Goal: Information Seeking & Learning: Learn about a topic

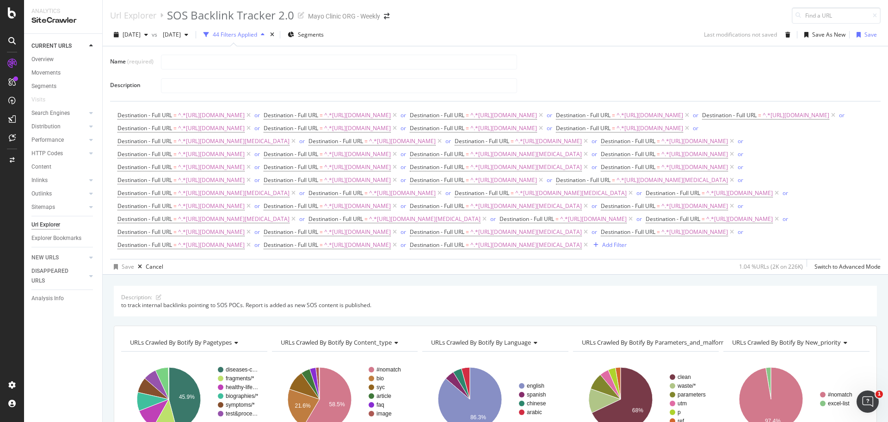
click at [829, 64] on div at bounding box center [517, 62] width 713 height 16
click at [268, 61] on input "text" at bounding box center [338, 62] width 355 height 14
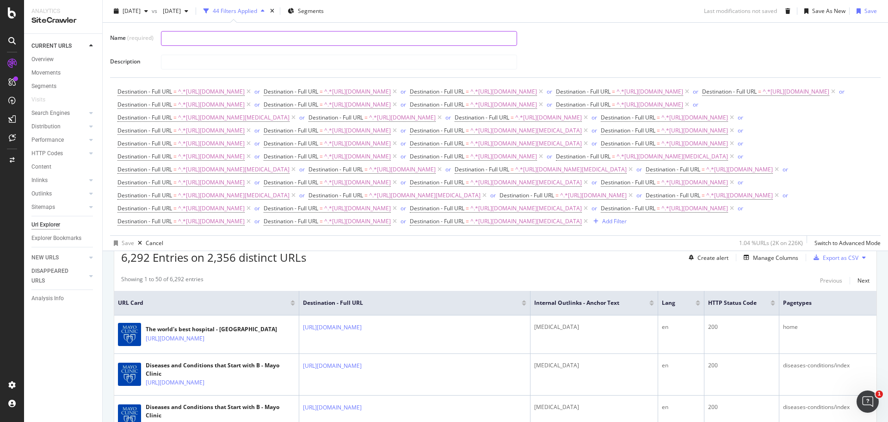
scroll to position [210, 0]
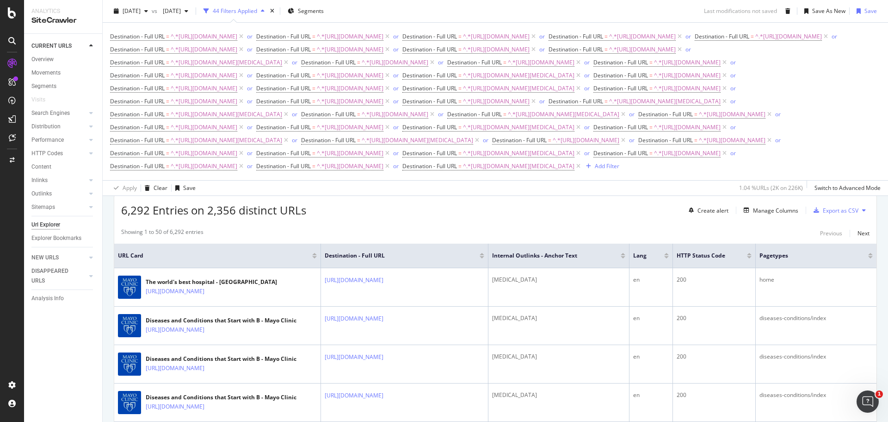
scroll to position [185, 0]
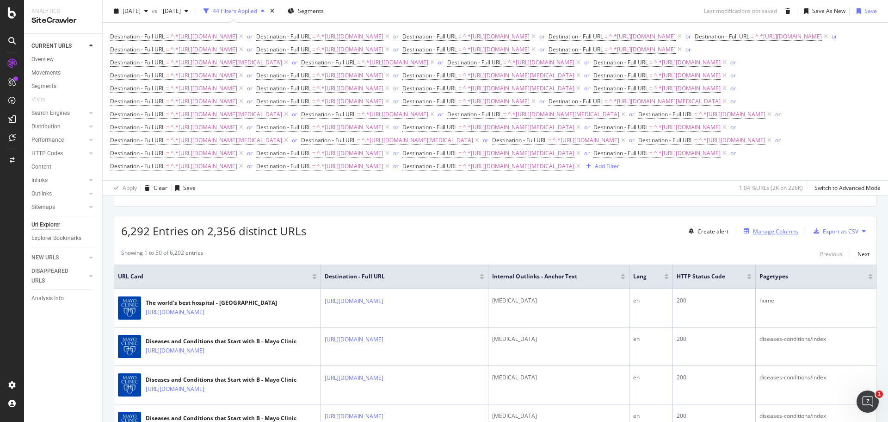
click at [758, 235] on div "Manage Columns" at bounding box center [775, 231] width 45 height 8
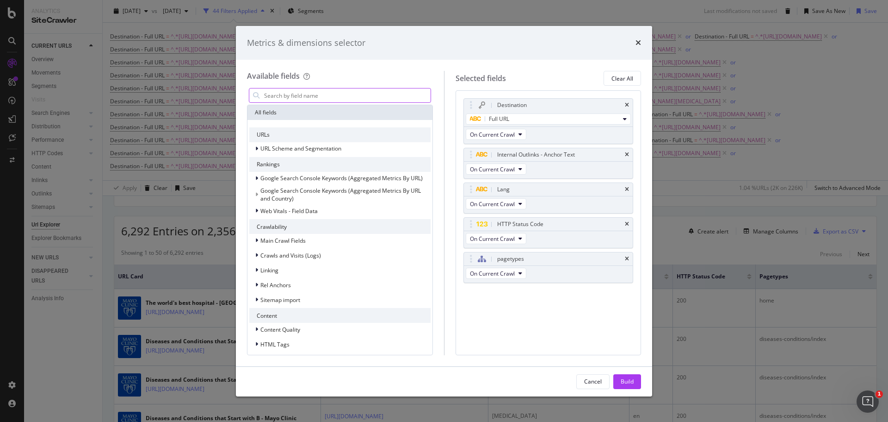
click at [318, 98] on input "modal" at bounding box center [347, 95] width 168 height 14
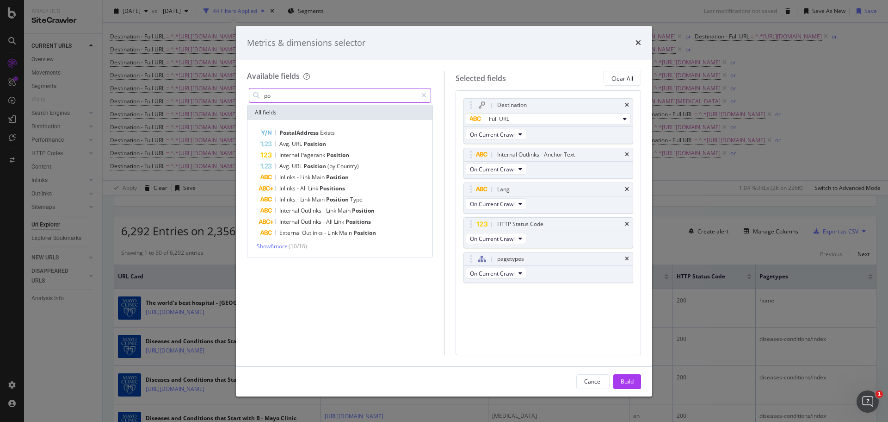
type input "p"
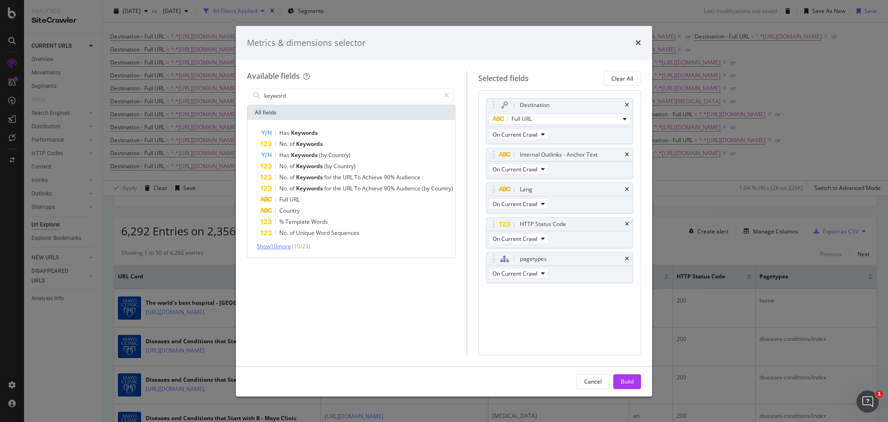
type input "keyword"
click at [285, 246] on span "Show 10 more" at bounding box center [274, 246] width 34 height 8
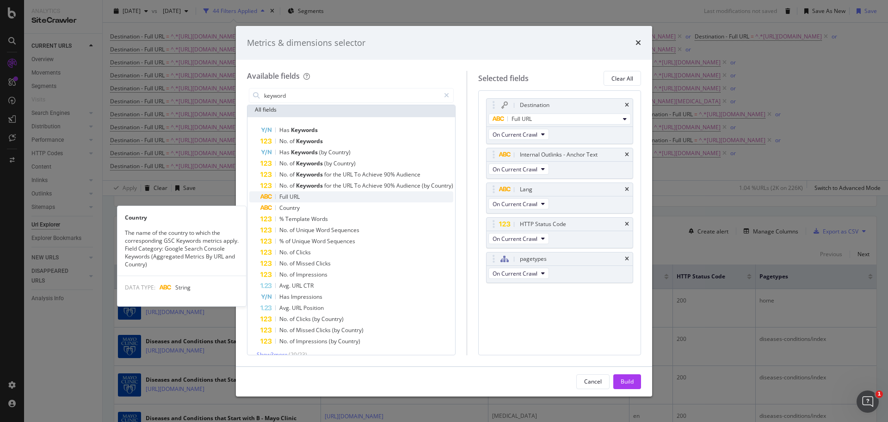
scroll to position [0, 0]
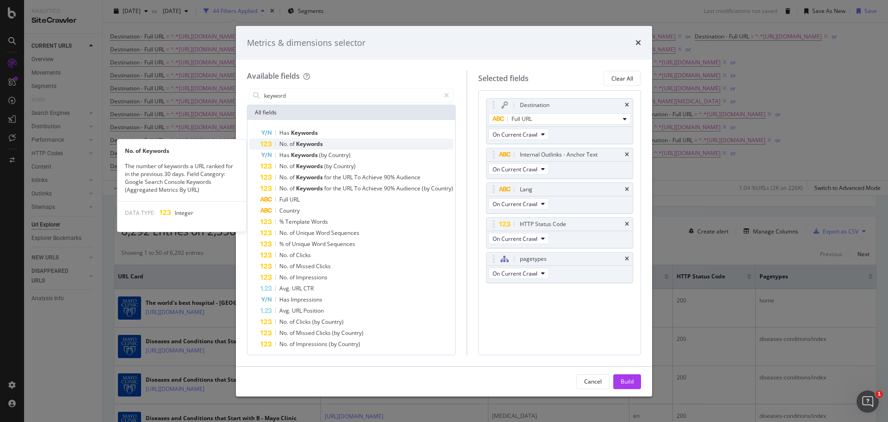
click at [309, 142] on span "Keywords" at bounding box center [309, 144] width 27 height 8
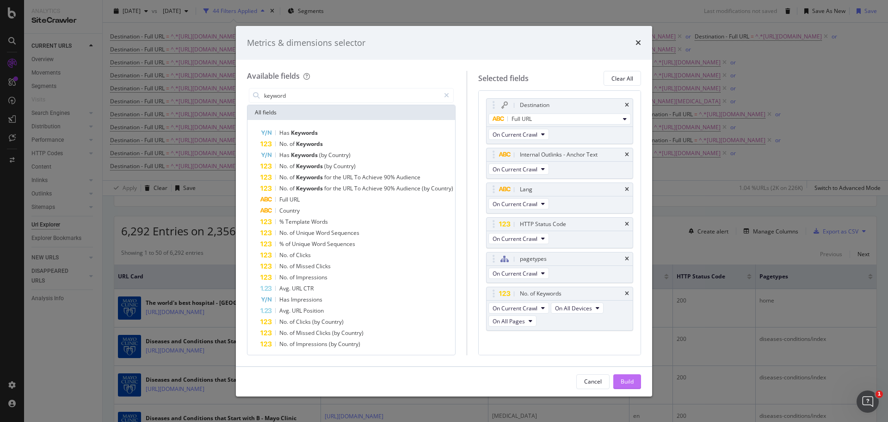
click at [621, 383] on div "Build" at bounding box center [627, 381] width 13 height 8
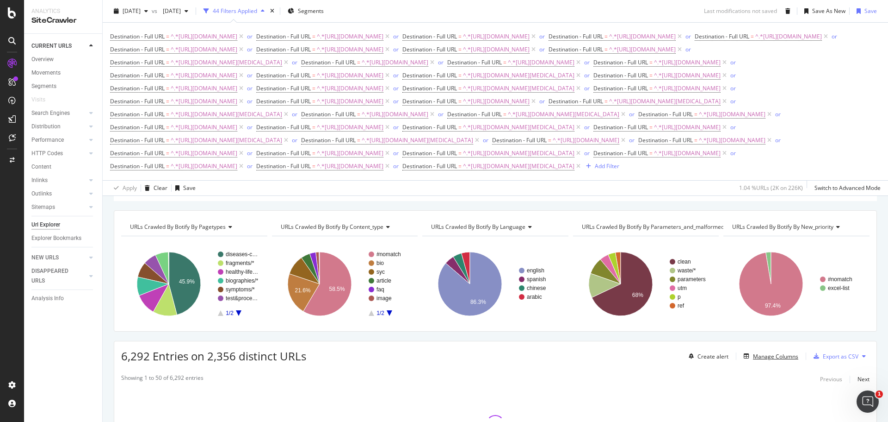
scroll to position [46, 0]
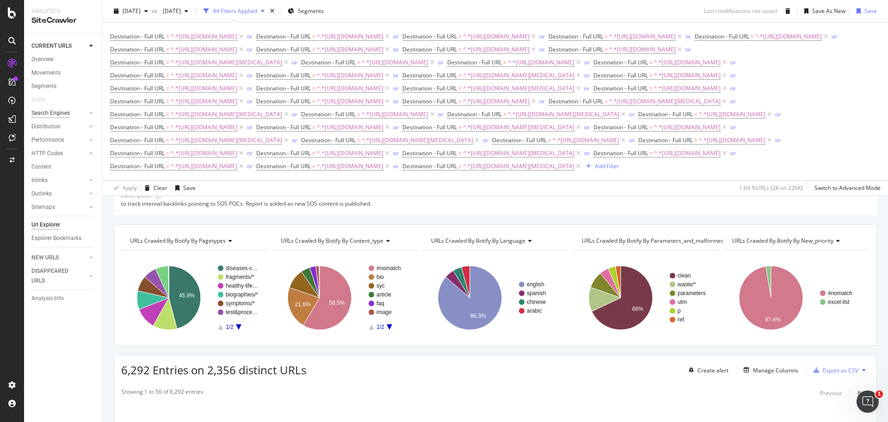
click at [67, 113] on div "Search Engines" at bounding box center [50, 113] width 38 height 10
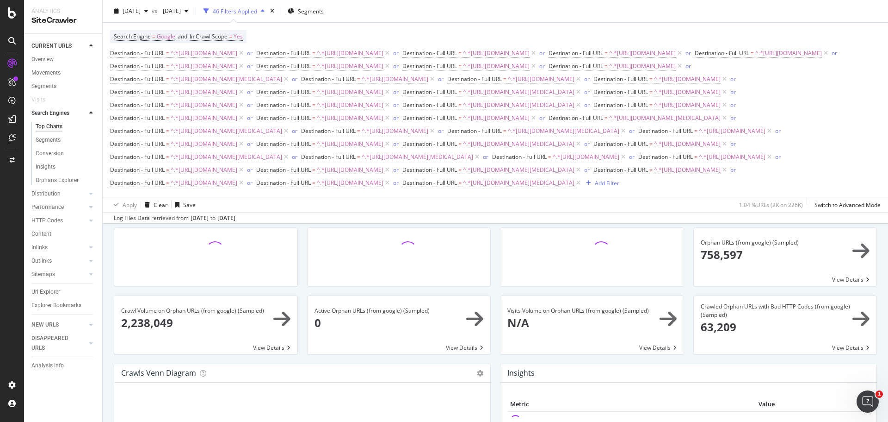
scroll to position [46, 0]
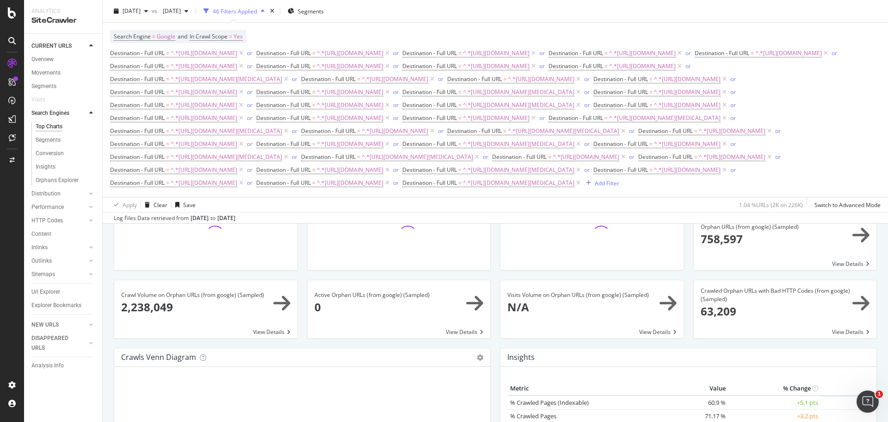
click at [575, 212] on div "Apply Clear Save 1.04 % URLs ( 2K on 226K ) Switch to Advanced Mode" at bounding box center [496, 204] width 786 height 15
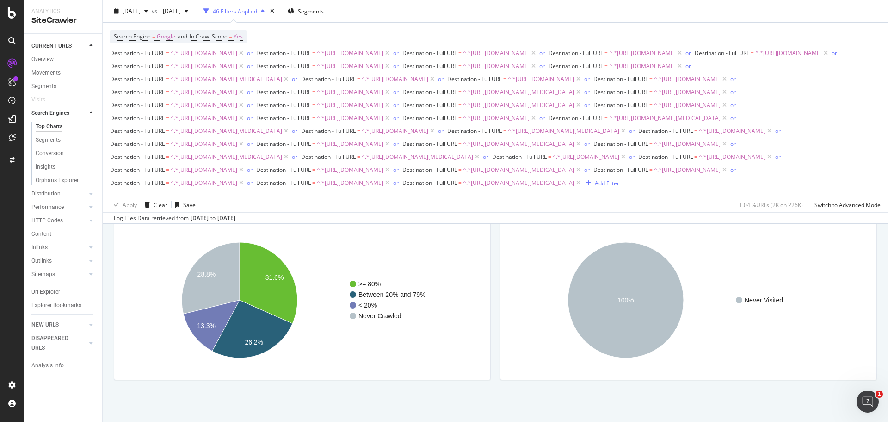
scroll to position [1296, 0]
click at [92, 192] on icon at bounding box center [91, 194] width 4 height 6
click at [90, 195] on icon at bounding box center [91, 194] width 4 height 6
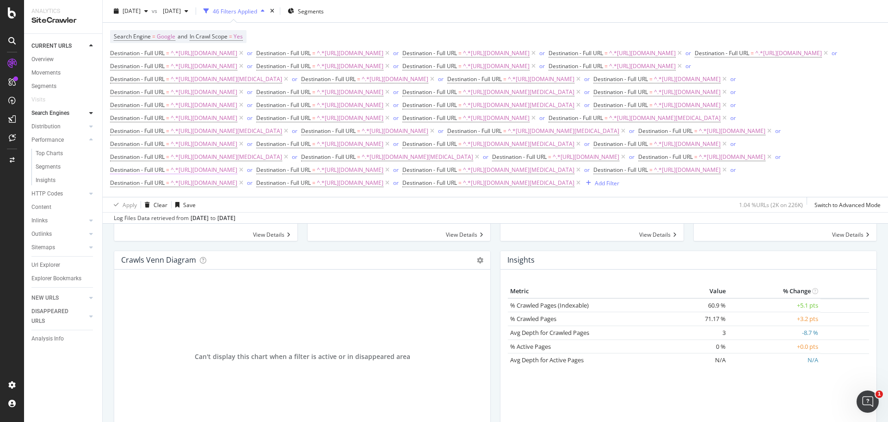
scroll to position [0, 0]
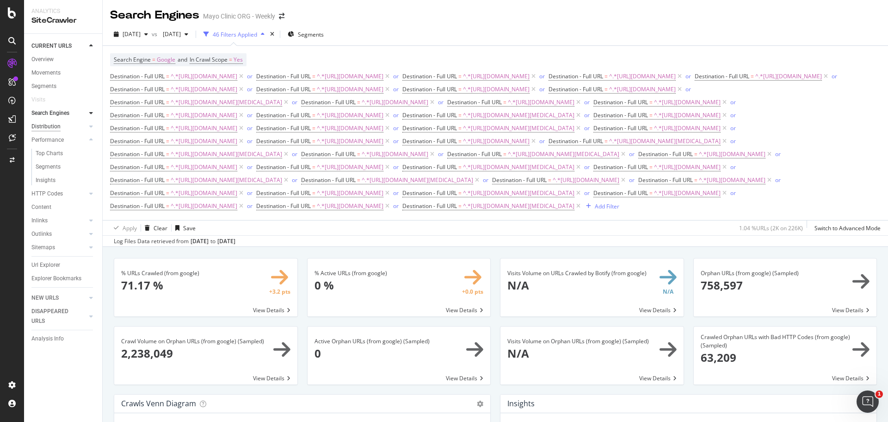
click at [52, 124] on div "Distribution" at bounding box center [45, 127] width 29 height 10
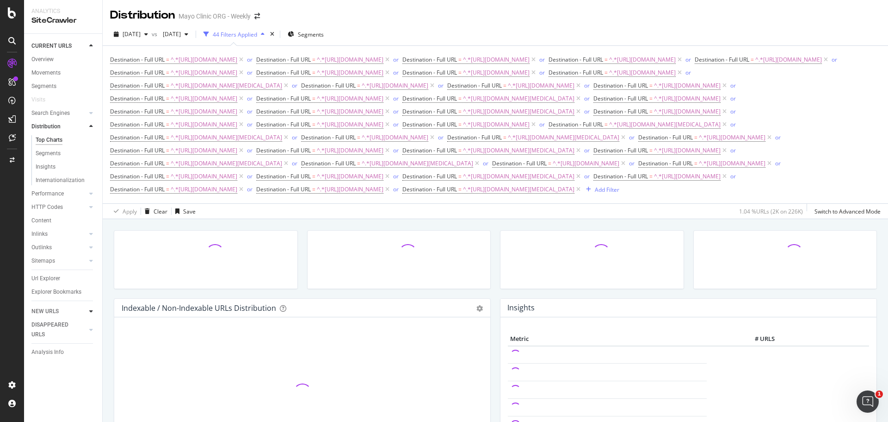
click at [92, 312] on icon at bounding box center [91, 311] width 4 height 6
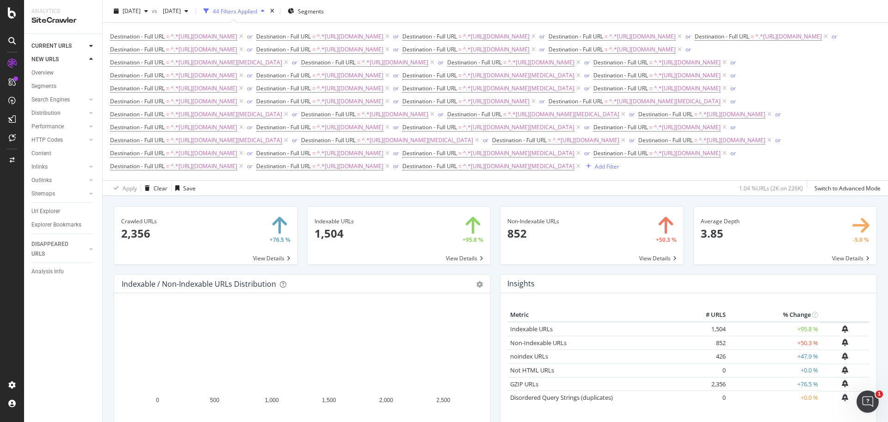
scroll to position [46, 0]
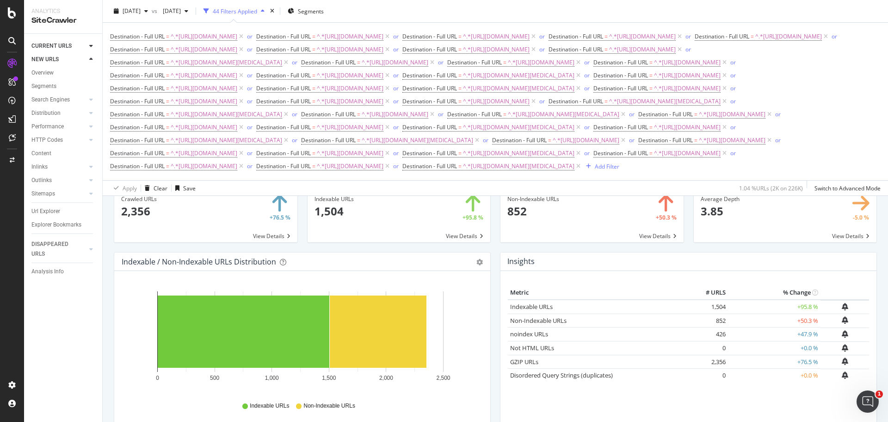
click at [465, 242] on span at bounding box center [399, 213] width 183 height 58
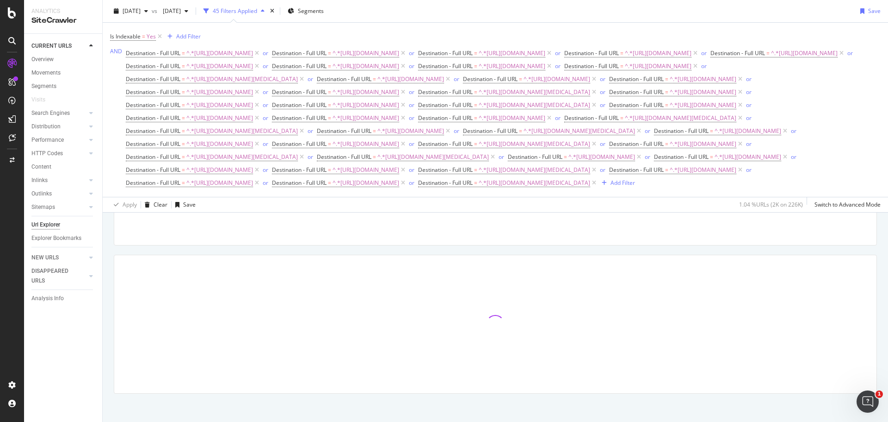
scroll to position [139, 0]
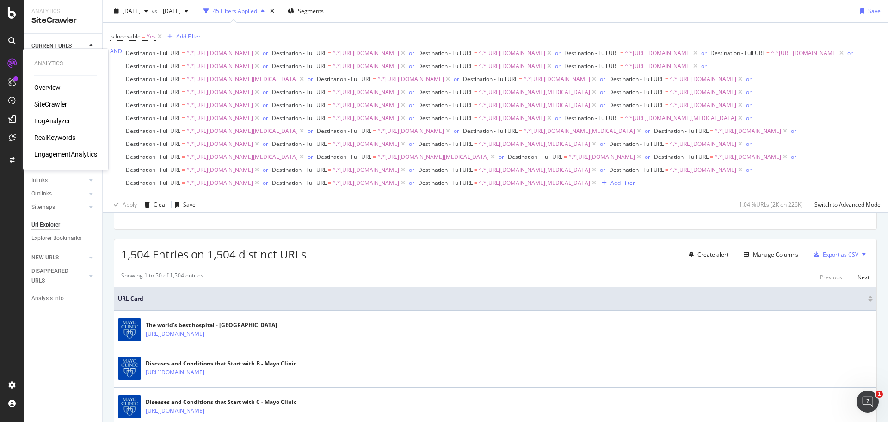
click at [60, 136] on div "RealKeywords" at bounding box center [54, 137] width 41 height 9
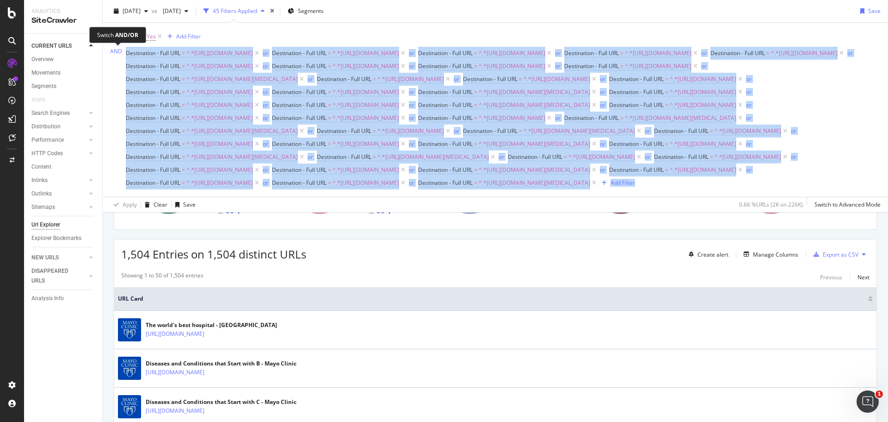
drag, startPoint x: 556, startPoint y: 331, endPoint x: 125, endPoint y: 53, distance: 512.8
click at [125, 53] on div "AND Destination - Full URL = ^.*[URL][DOMAIN_NAME] or Destination - Full URL = …" at bounding box center [495, 118] width 771 height 143
copy div "Destination - Full URL = ^.*[URL][DOMAIN_NAME] or Destination - Full URL = ^.*[…"
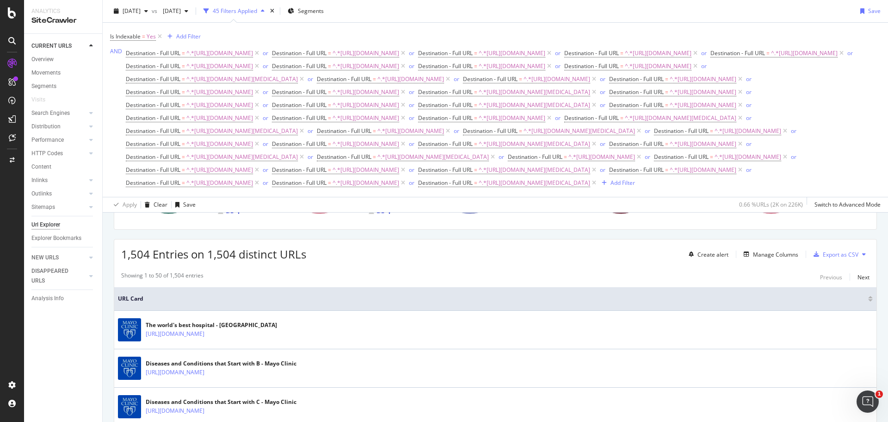
click at [651, 6] on div "[DATE] vs [DATE] 45 Filters Applied Segments Save" at bounding box center [496, 13] width 786 height 19
click at [324, 13] on span "Segments" at bounding box center [311, 11] width 26 height 8
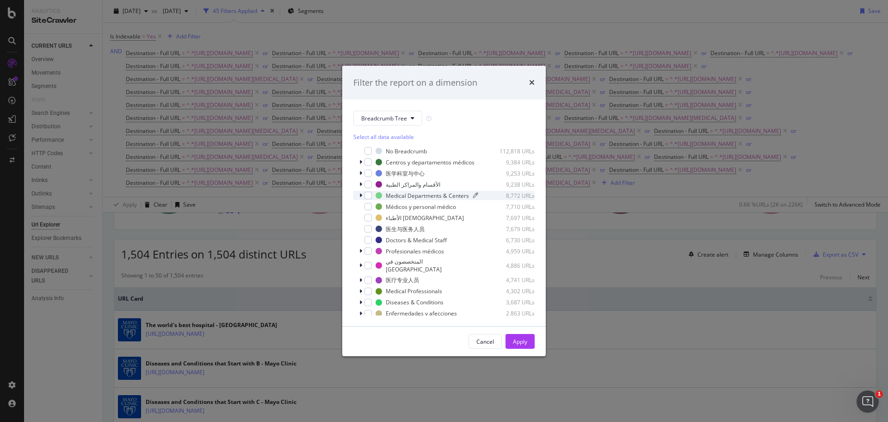
scroll to position [15, 0]
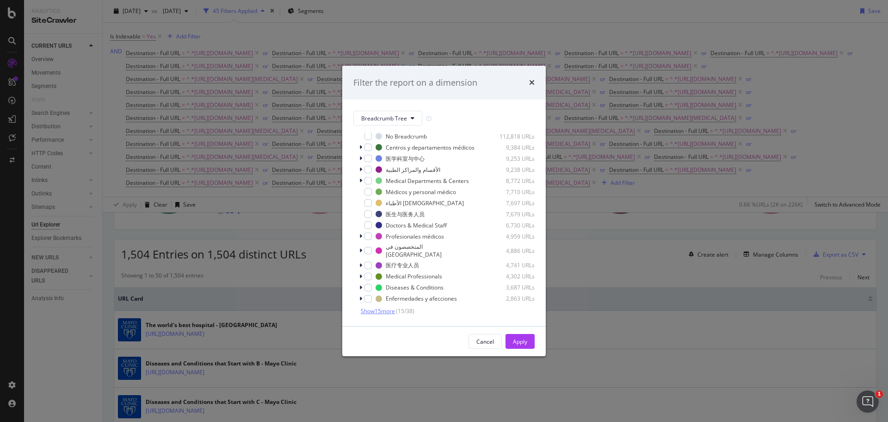
click at [387, 312] on span "Show 15 more" at bounding box center [378, 311] width 34 height 8
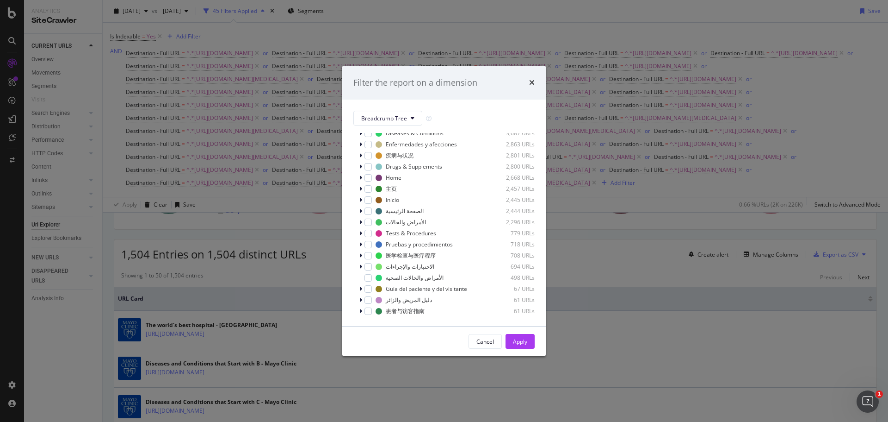
scroll to position [181, 0]
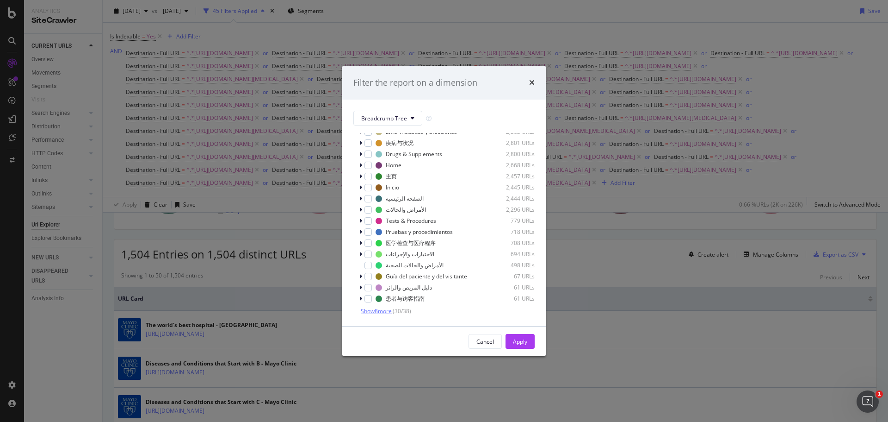
click at [386, 312] on span "Show 8 more" at bounding box center [376, 311] width 31 height 8
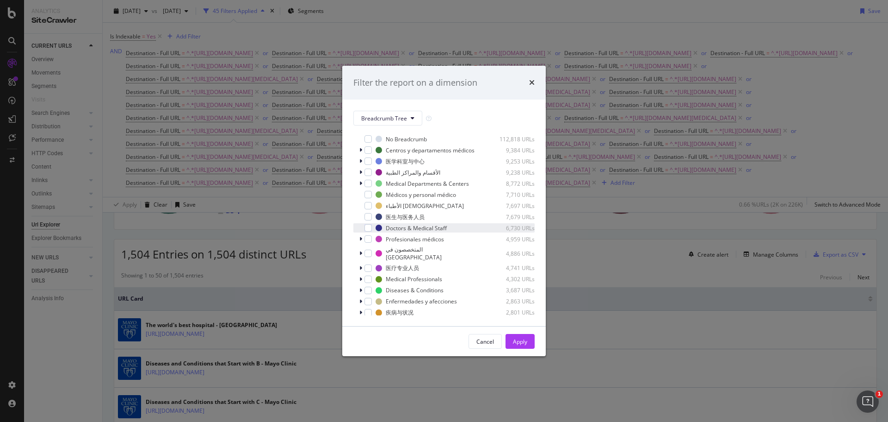
scroll to position [0, 0]
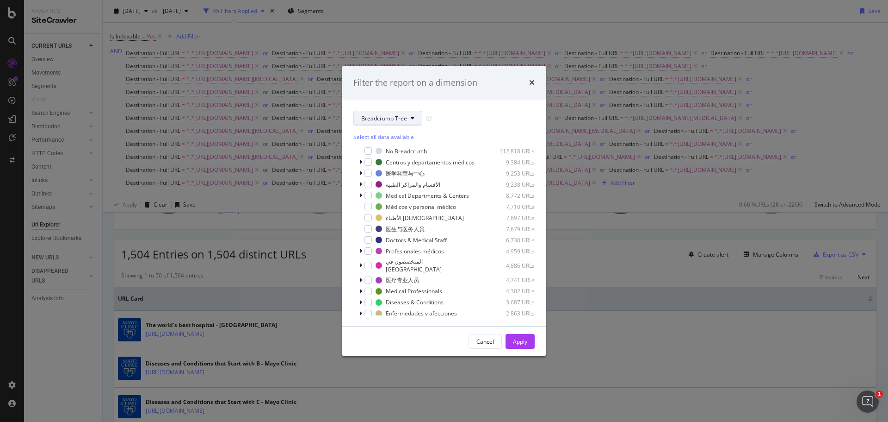
click at [406, 117] on span "Breadcrumb Tree" at bounding box center [384, 118] width 46 height 8
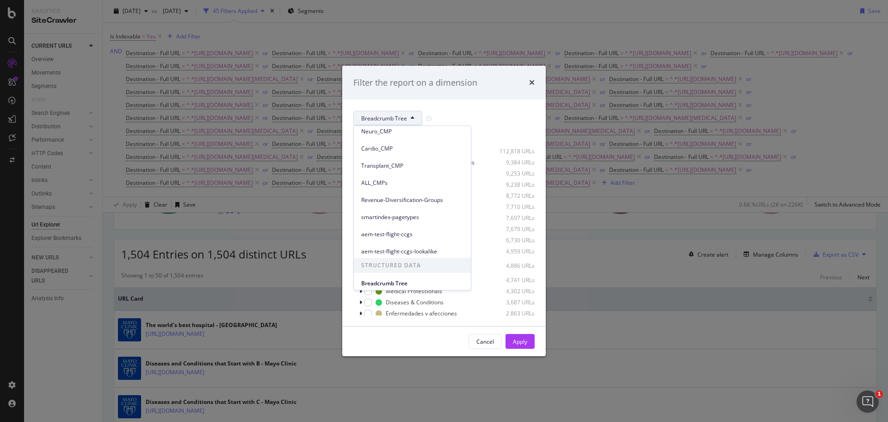
scroll to position [178, 0]
click at [484, 86] on div "Filter the report on a dimension" at bounding box center [444, 83] width 181 height 12
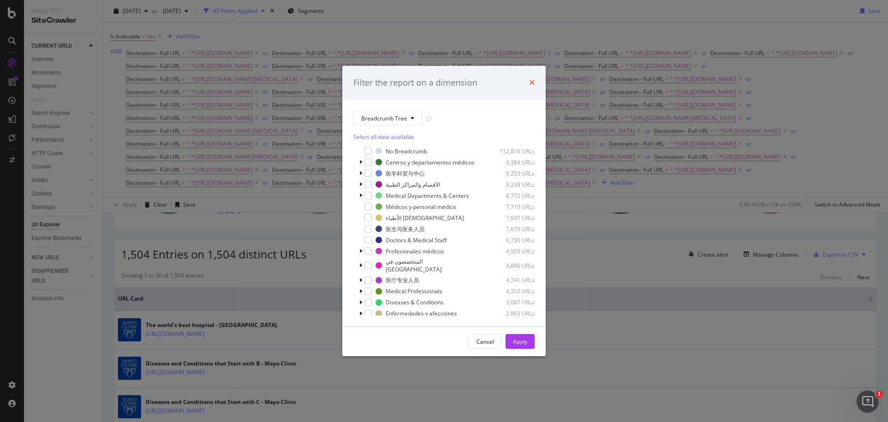
click at [531, 82] on icon "times" at bounding box center [532, 82] width 6 height 7
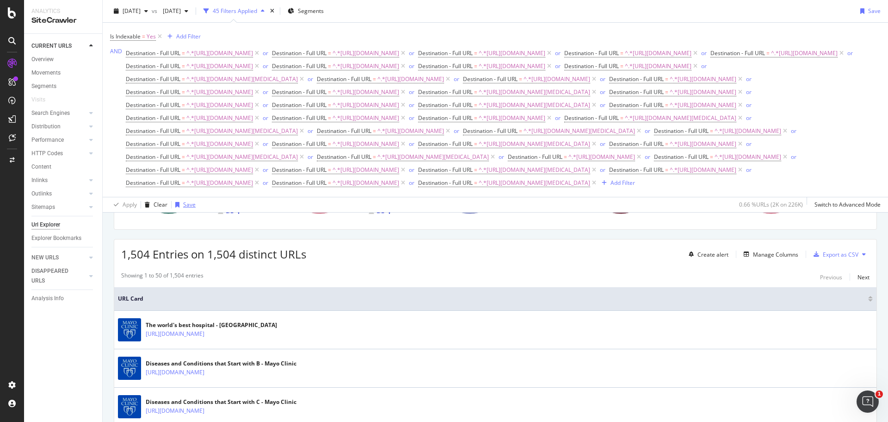
click at [183, 208] on div "Save" at bounding box center [189, 204] width 12 height 8
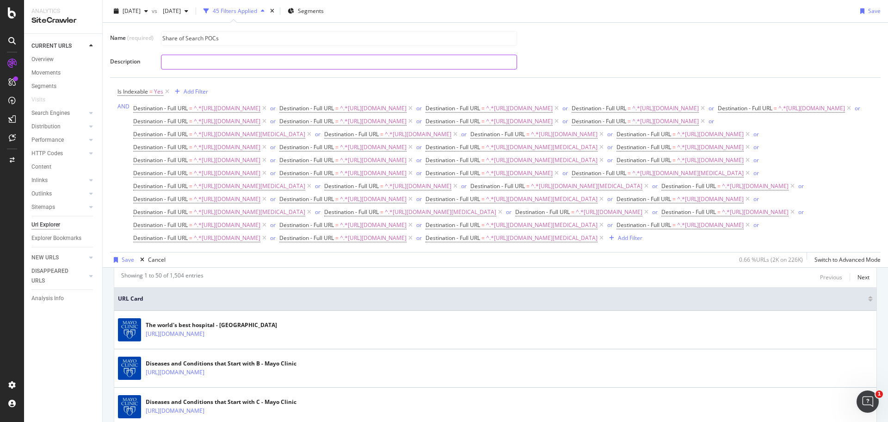
type input "Share of Search POCs"
click at [396, 56] on input "text" at bounding box center [338, 62] width 355 height 14
type input "Share of Search content"
click at [584, 68] on div "Share of Search content" at bounding box center [517, 62] width 713 height 16
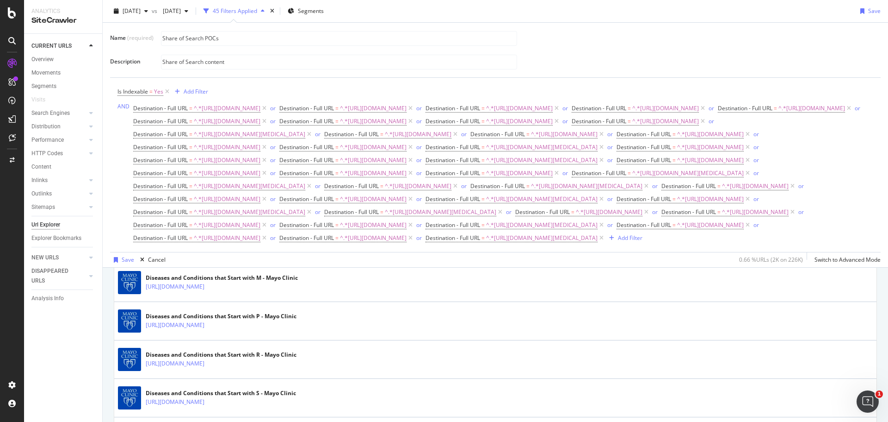
scroll to position [379, 0]
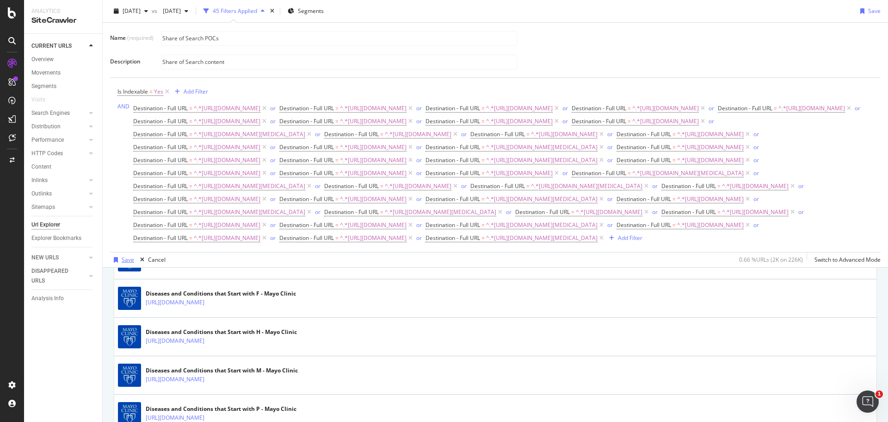
click at [125, 263] on div "Save" at bounding box center [128, 259] width 12 height 8
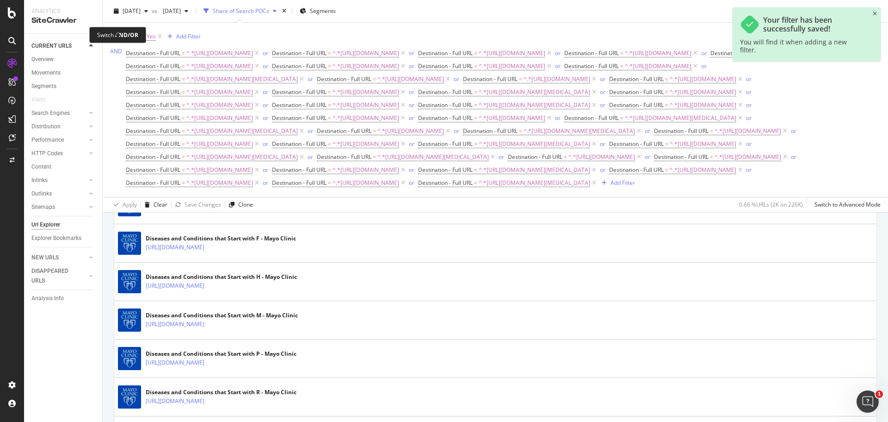
scroll to position [324, 0]
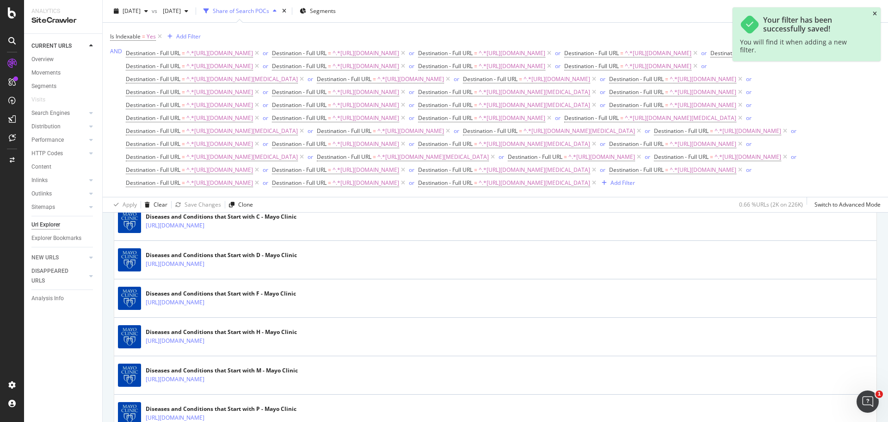
click at [875, 13] on icon "close toast" at bounding box center [875, 14] width 4 height 6
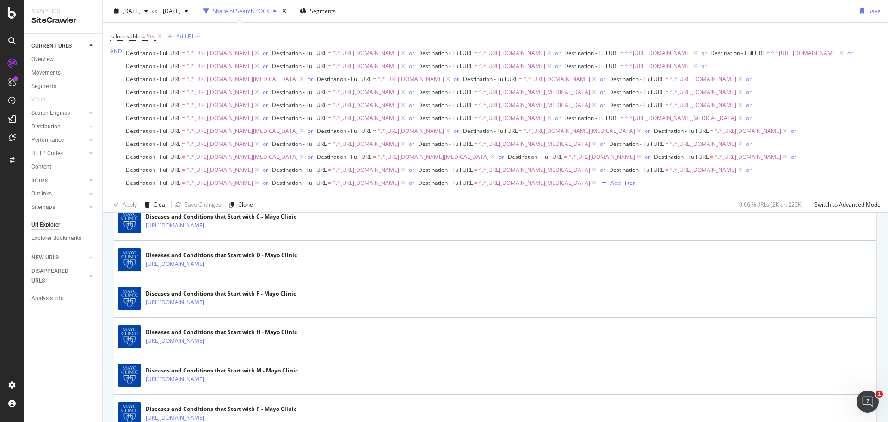
click at [192, 38] on div "Add Filter" at bounding box center [188, 36] width 25 height 8
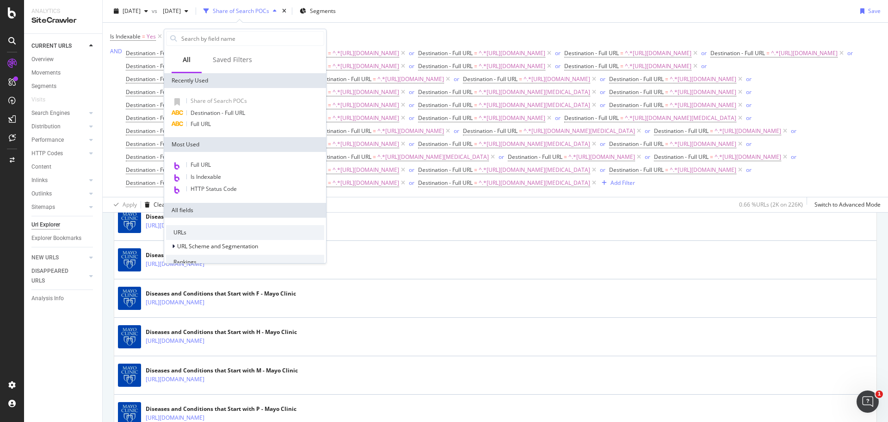
click at [495, 12] on div "[DATE] vs [DATE] Share of Search POCs Segments Save" at bounding box center [496, 13] width 786 height 19
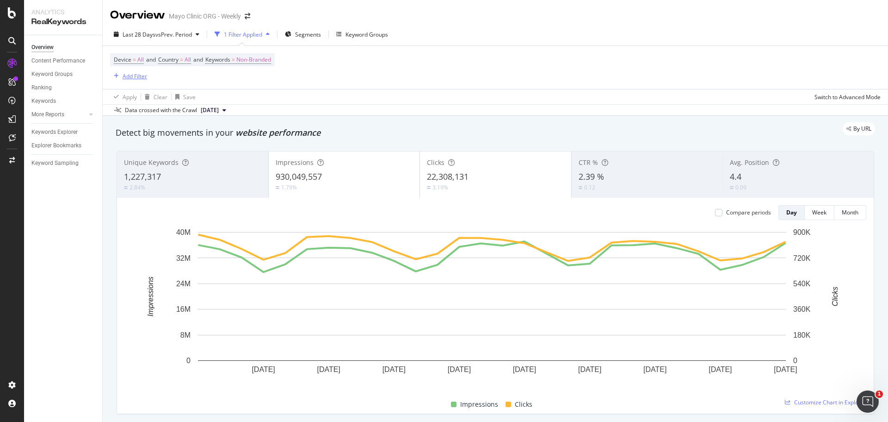
click at [129, 78] on div "Add Filter" at bounding box center [135, 76] width 25 height 8
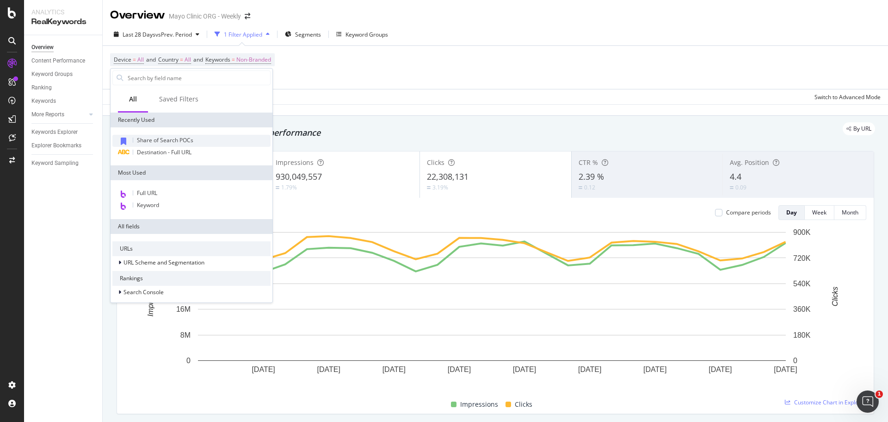
click at [163, 140] on span "Share of Search POCs" at bounding box center [165, 140] width 56 height 8
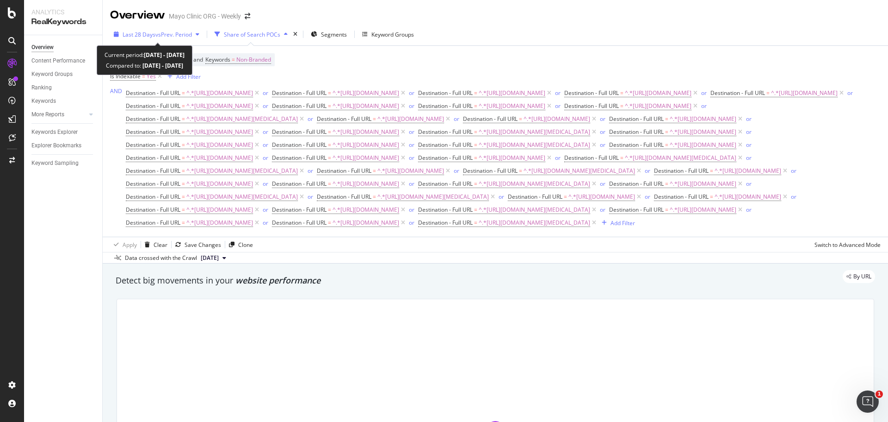
click at [162, 34] on span "vs Prev. Period" at bounding box center [173, 35] width 37 height 8
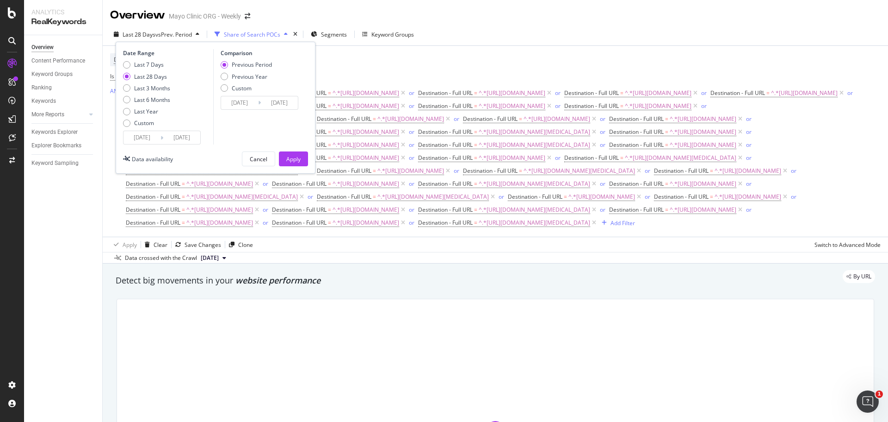
click at [149, 137] on input "2025/08/06" at bounding box center [142, 137] width 37 height 13
click at [163, 135] on input "2025/09/02" at bounding box center [181, 137] width 37 height 13
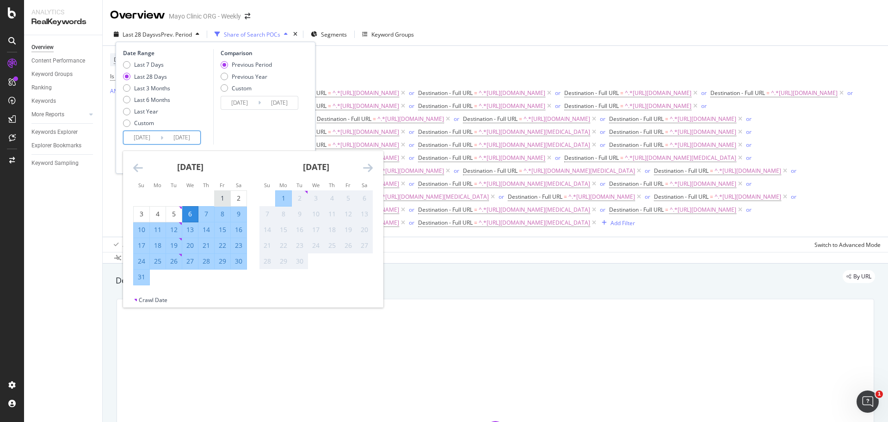
click at [224, 198] on div "1" at bounding box center [223, 197] width 16 height 9
type input "2025/08/01"
type input "2025/06/29"
type input "2025/07/31"
click at [143, 277] on div "31" at bounding box center [142, 276] width 16 height 9
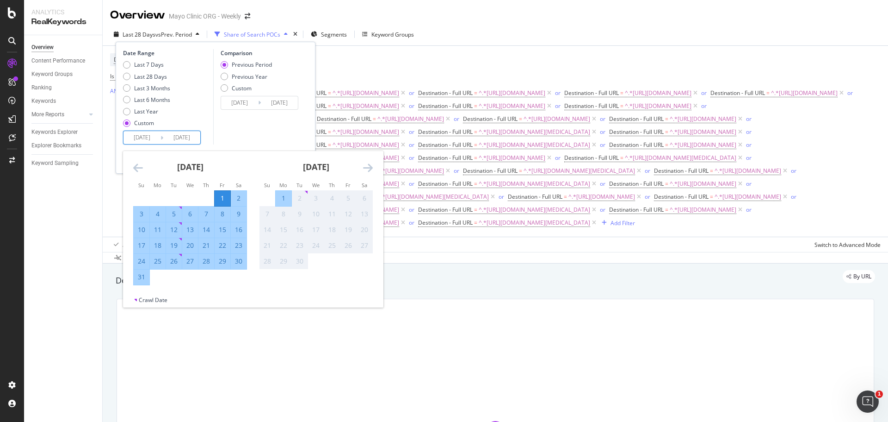
type input "2025/08/31"
type input "2025/07/01"
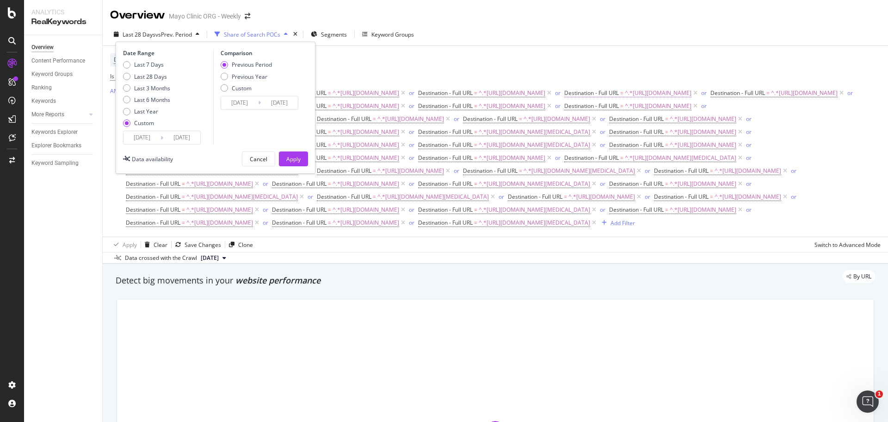
click at [300, 161] on div "Apply" at bounding box center [293, 159] width 14 height 8
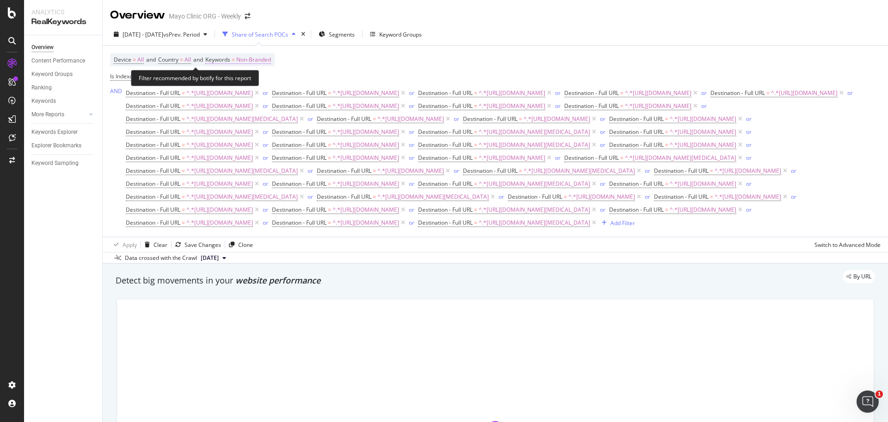
click at [271, 60] on span "Non-Branded" at bounding box center [253, 59] width 35 height 13
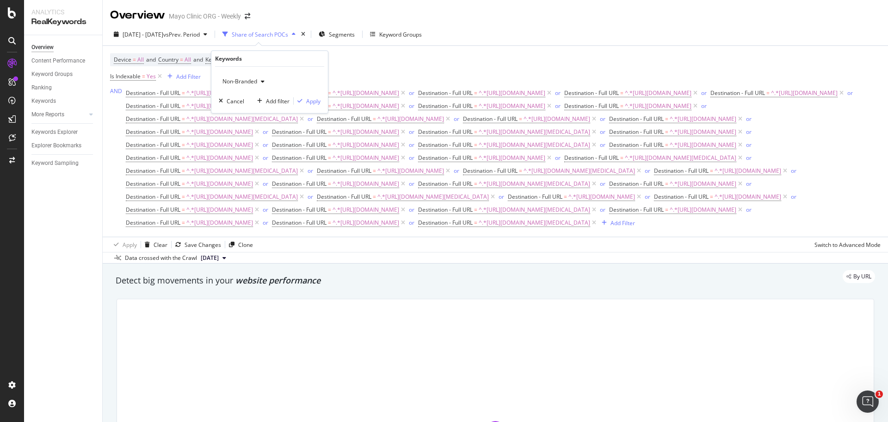
click at [257, 79] on span "Non-Branded" at bounding box center [238, 81] width 38 height 8
click at [253, 152] on span "All" at bounding box center [274, 153] width 94 height 8
click at [317, 103] on div "Apply" at bounding box center [313, 101] width 14 height 8
click at [421, 31] on div "Keyword Groups" at bounding box center [400, 35] width 43 height 8
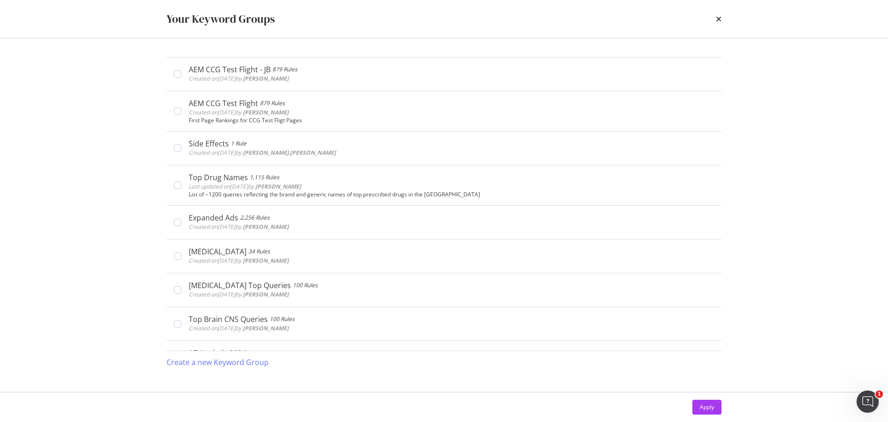
click at [422, 27] on div "Your Keyword Groups" at bounding box center [444, 19] width 592 height 38
click at [715, 19] on div "Your Keyword Groups" at bounding box center [444, 19] width 555 height 16
click at [720, 19] on icon "times" at bounding box center [719, 18] width 6 height 7
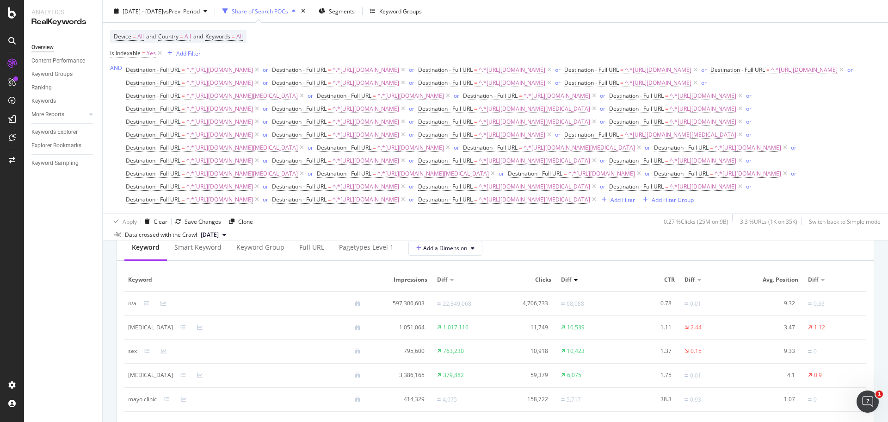
scroll to position [858, 0]
click at [318, 254] on div "Full URL" at bounding box center [311, 249] width 25 height 9
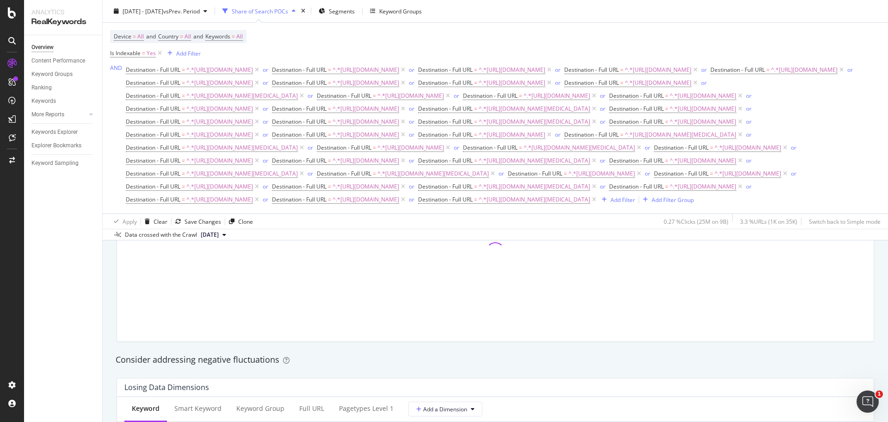
scroll to position [957, 0]
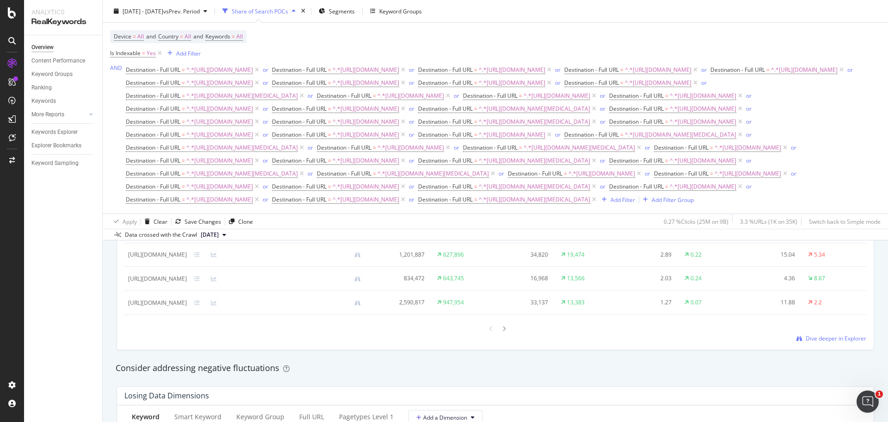
click at [284, 11] on div "Share of Search POCs" at bounding box center [260, 11] width 56 height 8
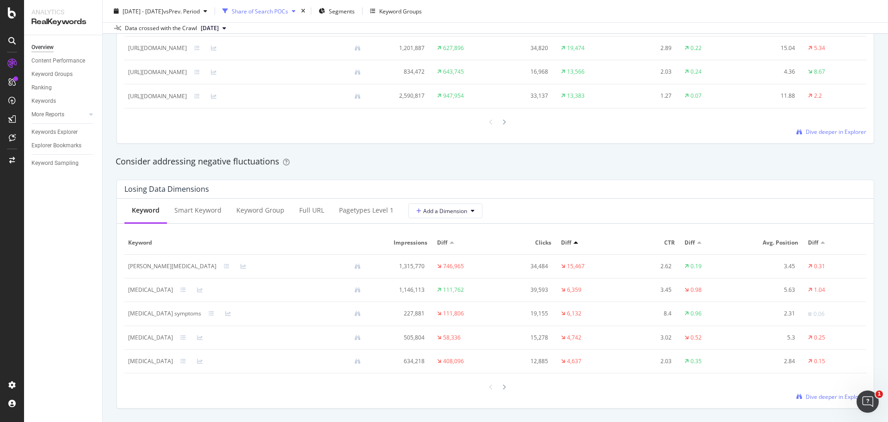
scroll to position [609, 0]
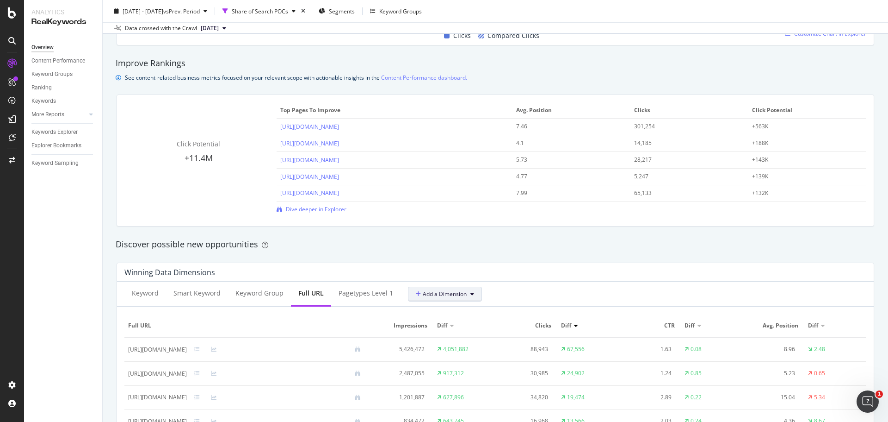
click at [449, 294] on span "Add a Dimension" at bounding box center [441, 294] width 51 height 8
click at [452, 344] on div "Select a Segment" at bounding box center [435, 342] width 47 height 8
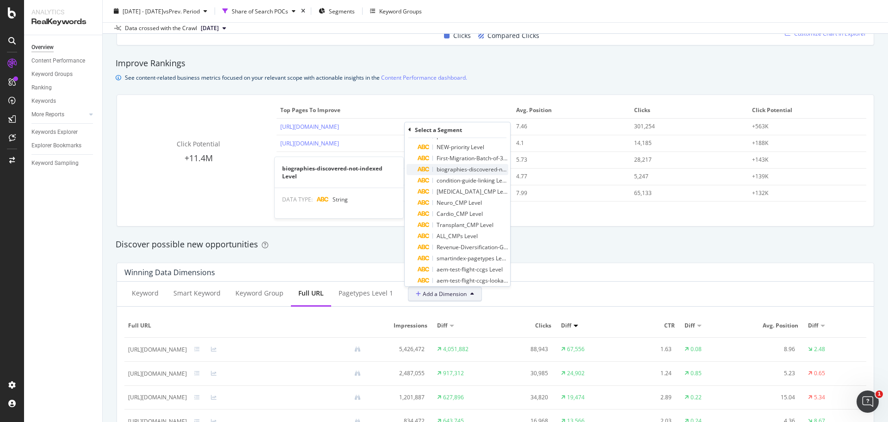
scroll to position [68, 0]
click at [579, 255] on div "Discover possible new opportunities" at bounding box center [495, 244] width 769 height 21
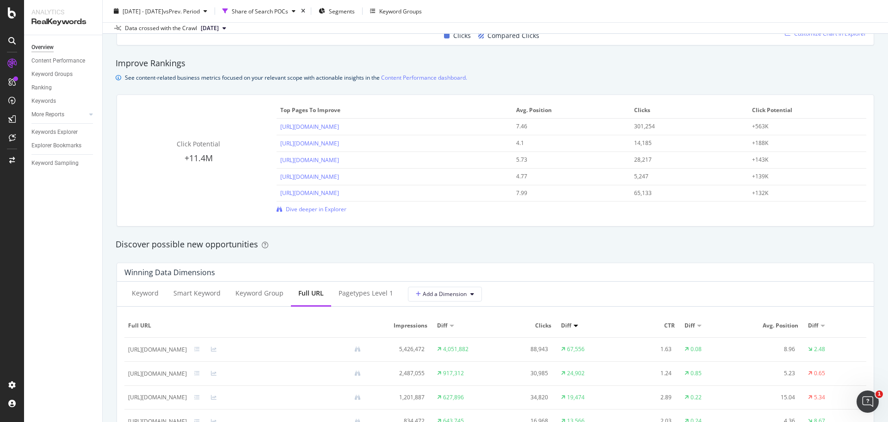
click at [457, 302] on div "Keyword Smart Keyword Keyword Group Full URL pagetypes Level 1 Add a Dimension" at bounding box center [495, 293] width 757 height 25
click at [457, 297] on span "Add a Dimension" at bounding box center [441, 294] width 51 height 8
click at [441, 358] on span "All Dimensions" at bounding box center [431, 361] width 38 height 8
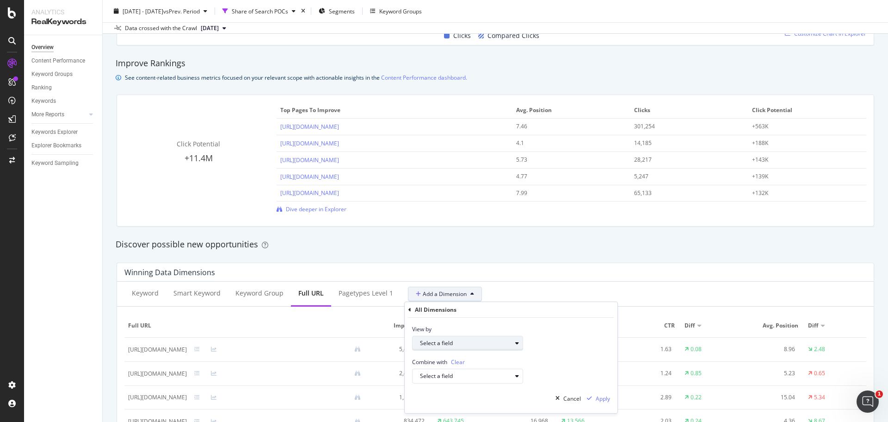
click at [502, 341] on div "Select a field" at bounding box center [466, 343] width 92 height 6
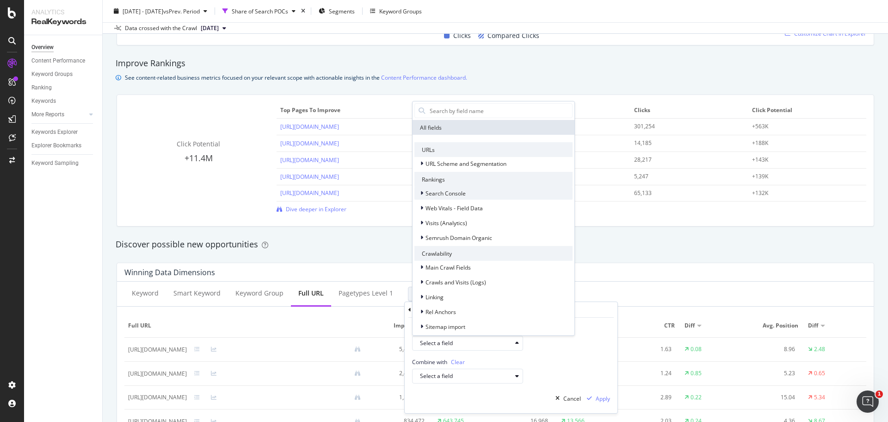
click at [422, 193] on icon at bounding box center [422, 193] width 3 height 6
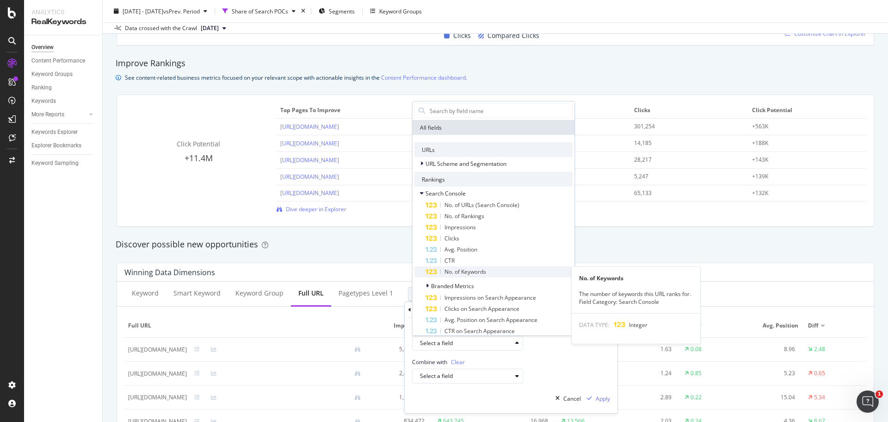
click at [465, 270] on span "No. of Keywords" at bounding box center [466, 271] width 42 height 8
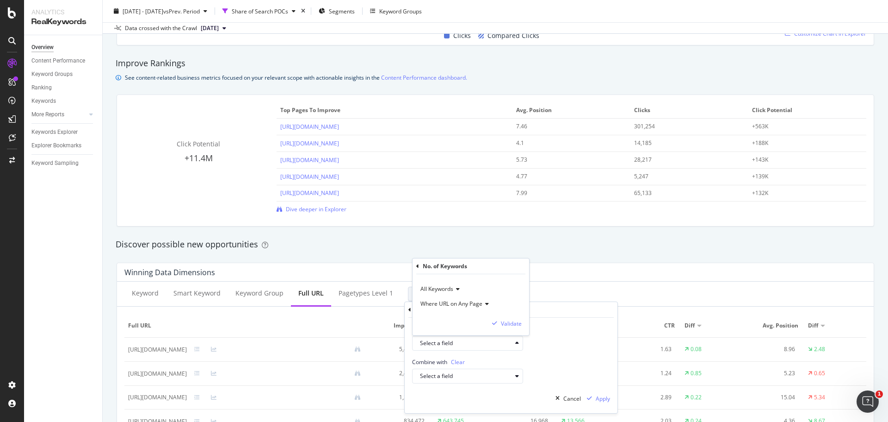
click at [479, 304] on span "Where URL on Any Page" at bounding box center [452, 303] width 62 height 8
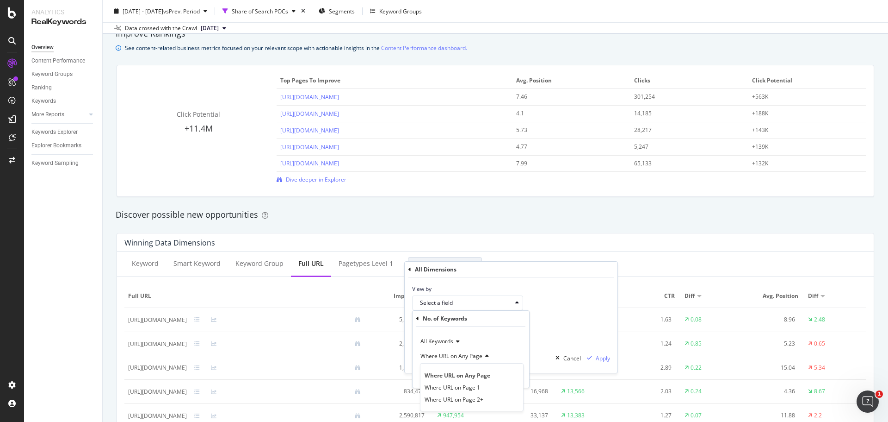
scroll to position [655, 0]
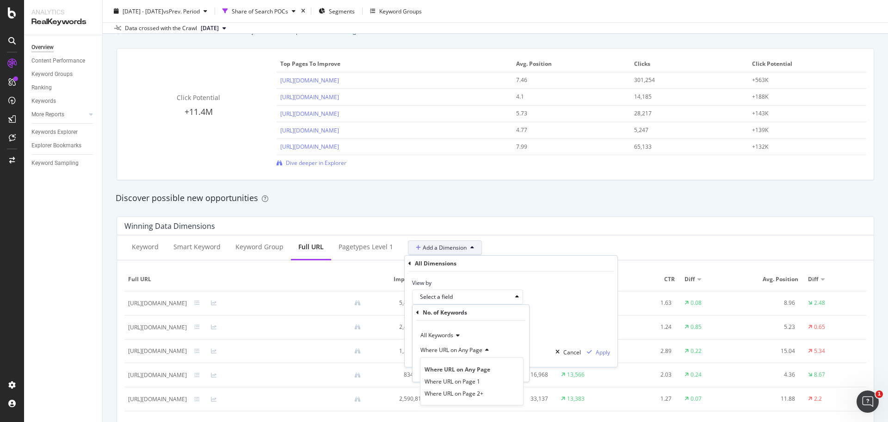
click at [487, 276] on div "View by Select a field No. of Keywords All Keywords Where URL on Any Page Where…" at bounding box center [511, 287] width 213 height 33
click at [481, 299] on div "Select a field" at bounding box center [466, 297] width 92 height 6
click at [563, 243] on div "Keyword Smart Keyword Keyword Group Full URL pagetypes Level 1 Add a Dimension …" at bounding box center [495, 247] width 757 height 25
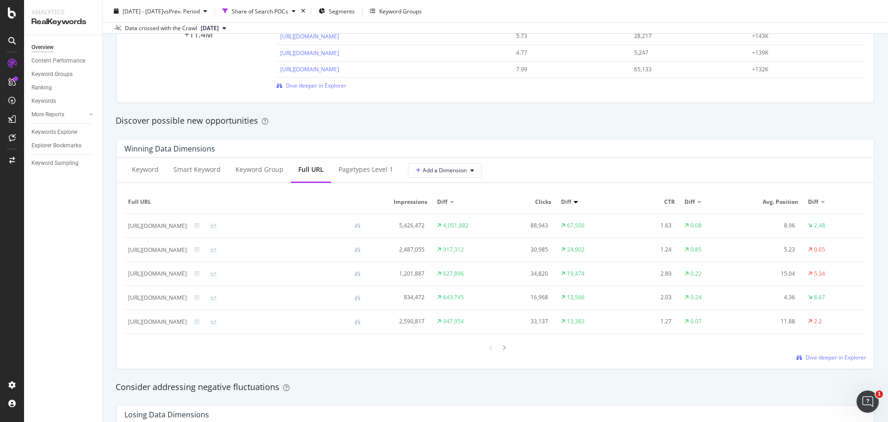
scroll to position [701, 0]
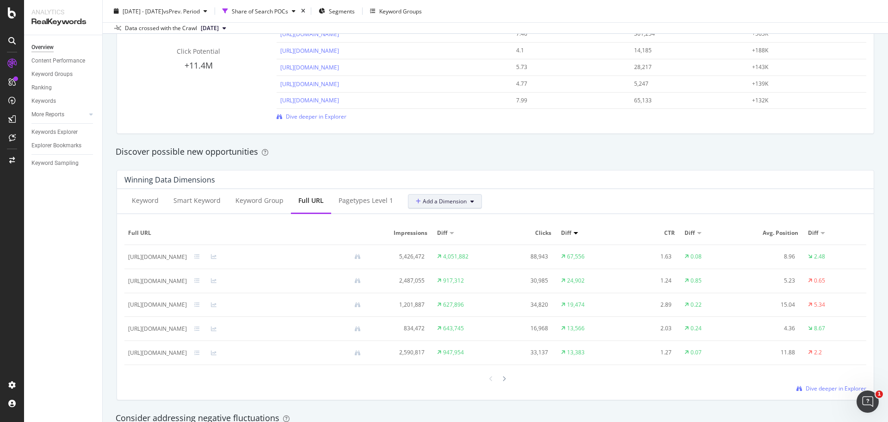
click at [435, 202] on span "Add a Dimension" at bounding box center [441, 201] width 51 height 8
click at [441, 231] on div "Select a Structured Data" at bounding box center [444, 234] width 65 height 8
click at [424, 216] on div "Select a Structured Data" at bounding box center [448, 217] width 67 height 8
click at [428, 270] on span "All Dimensions" at bounding box center [431, 268] width 38 height 8
click at [481, 248] on div "Select a field" at bounding box center [466, 251] width 92 height 6
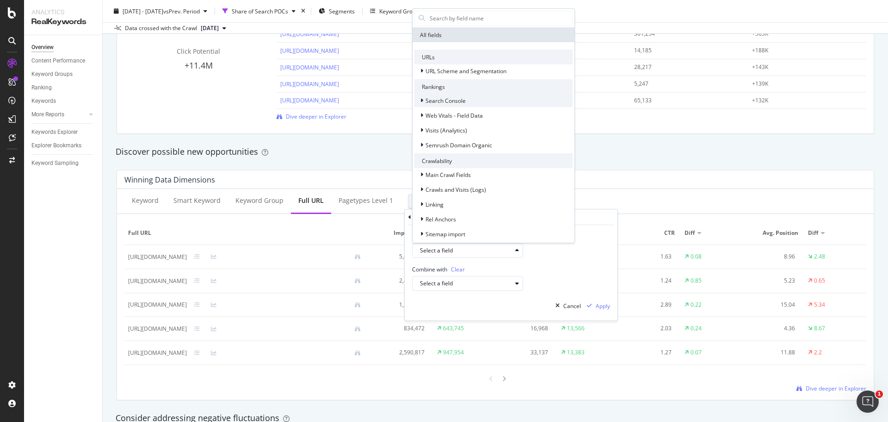
click at [465, 98] on span "Search Console" at bounding box center [446, 101] width 40 height 8
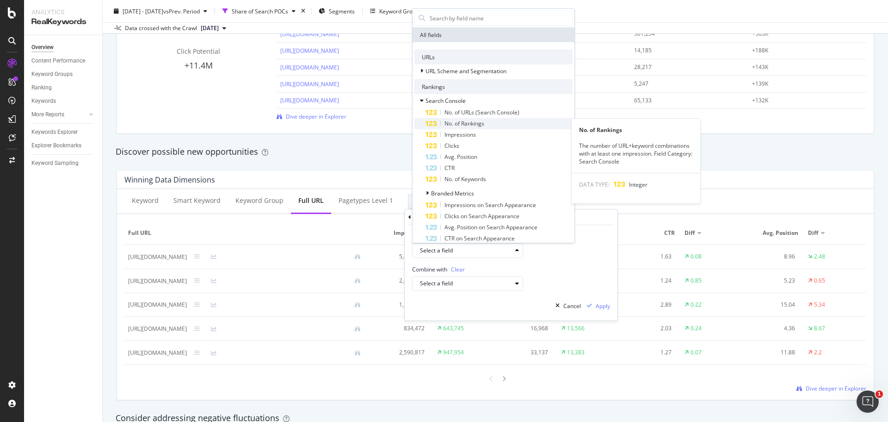
click at [473, 124] on span "No. of Rankings" at bounding box center [465, 123] width 40 height 8
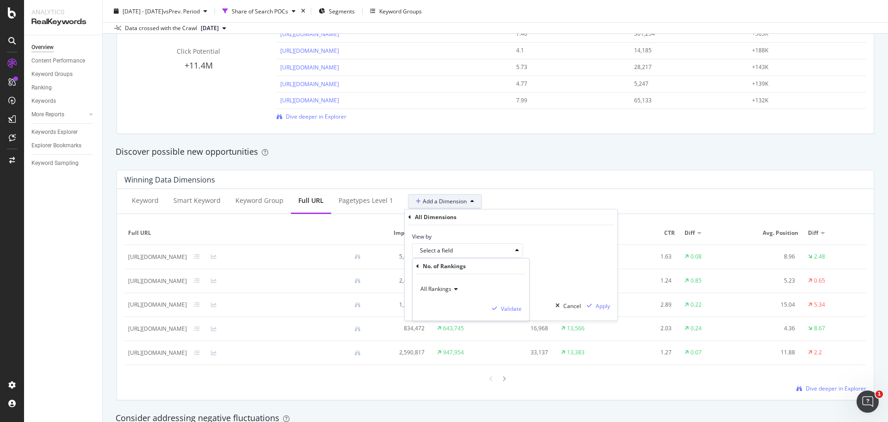
click at [452, 291] on icon at bounding box center [455, 289] width 6 height 6
click at [461, 283] on div "All Rankings" at bounding box center [471, 288] width 102 height 15
click at [555, 263] on div "Combine with Clear Select a field" at bounding box center [511, 274] width 213 height 33
click at [518, 253] on icon "button" at bounding box center [517, 251] width 4 height 6
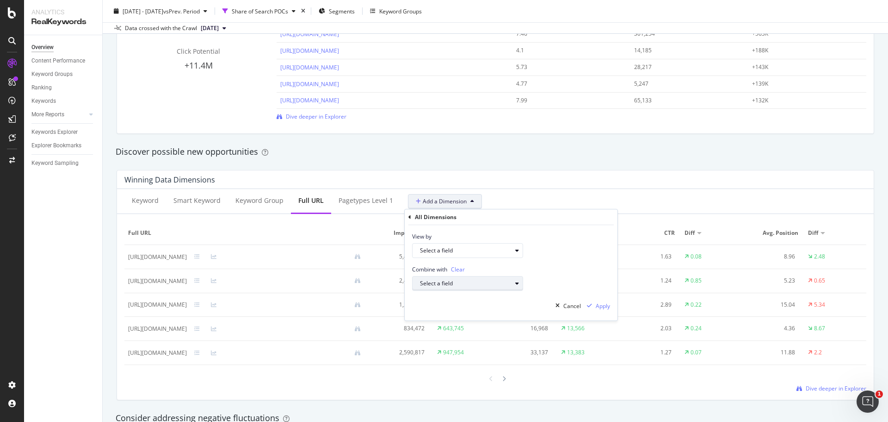
click at [510, 285] on div "Select a field" at bounding box center [466, 283] width 92 height 6
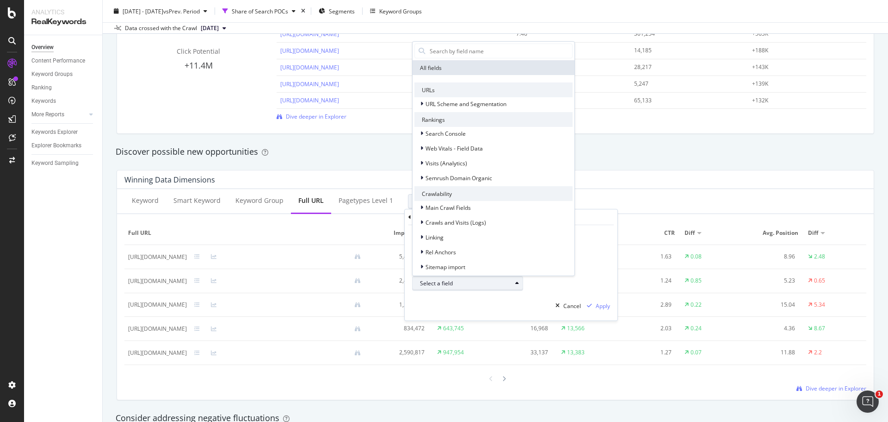
click at [510, 285] on div "Select a field" at bounding box center [466, 283] width 92 height 6
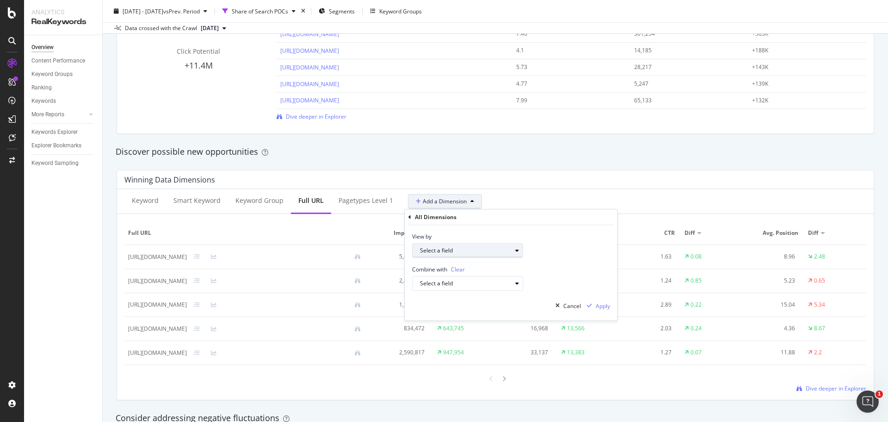
click at [506, 253] on div "Select a field" at bounding box center [466, 251] width 92 height 6
click at [454, 308] on span "All Rankings" at bounding box center [442, 308] width 34 height 8
click at [516, 307] on div "Validate" at bounding box center [511, 308] width 21 height 8
click at [560, 255] on div "By Power of 10" at bounding box center [543, 250] width 51 height 13
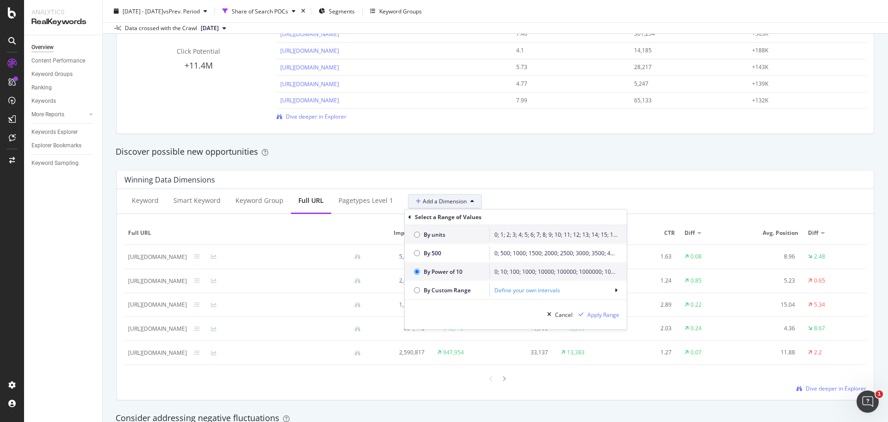
click at [572, 289] on div "Define your own intervals" at bounding box center [556, 290] width 123 height 8
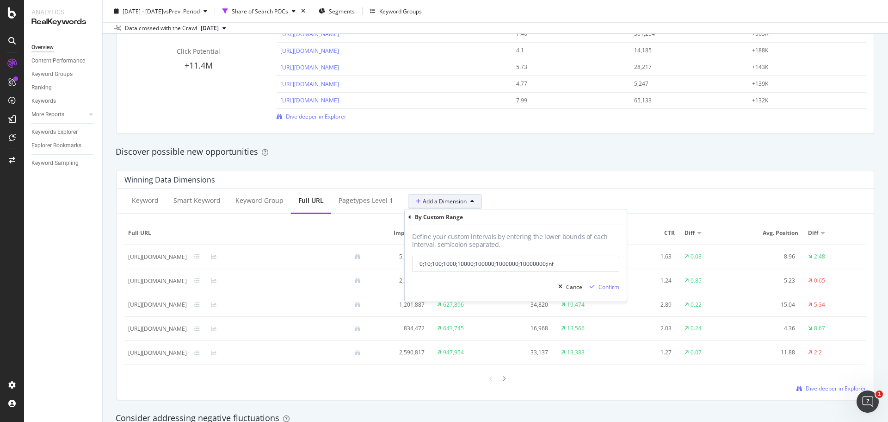
drag, startPoint x: 425, startPoint y: 263, endPoint x: 659, endPoint y: 267, distance: 234.2
click at [657, 268] on div "Keyword Smart Keyword Keyword Group Full URL pagetypes Level 1 Add a Dimension …" at bounding box center [495, 294] width 757 height 211
type input "0;20"
click at [605, 290] on div "Confirm" at bounding box center [609, 287] width 21 height 8
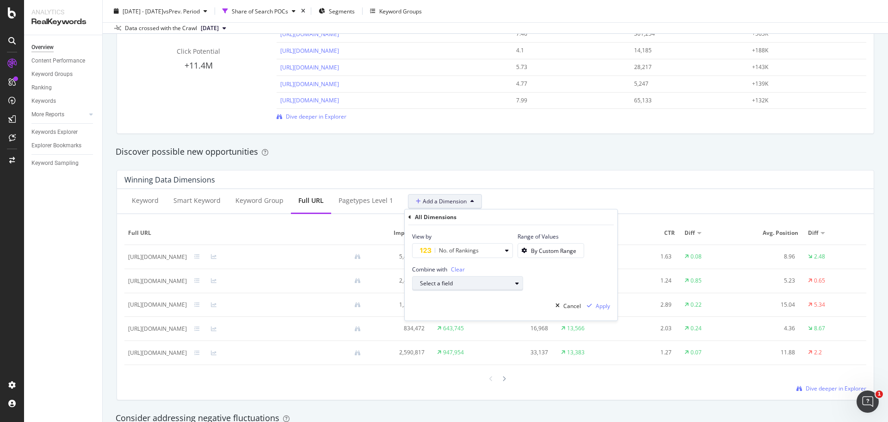
click at [516, 283] on icon "button" at bounding box center [517, 283] width 4 height 6
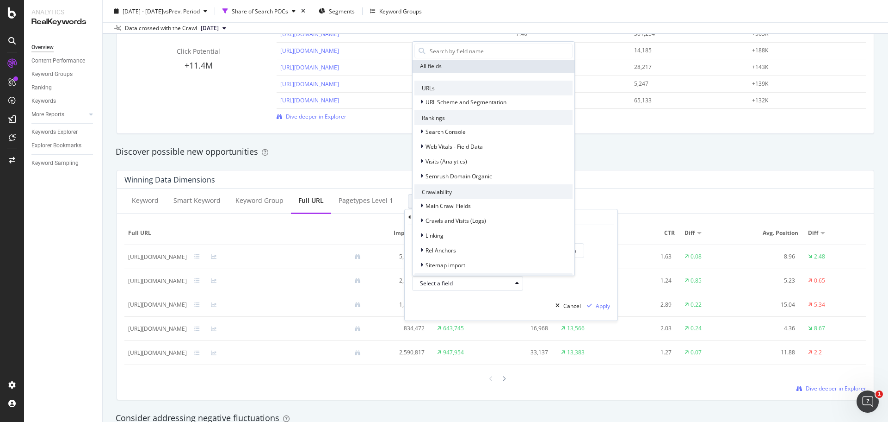
scroll to position [0, 0]
click at [428, 130] on span "Search Console" at bounding box center [446, 134] width 40 height 8
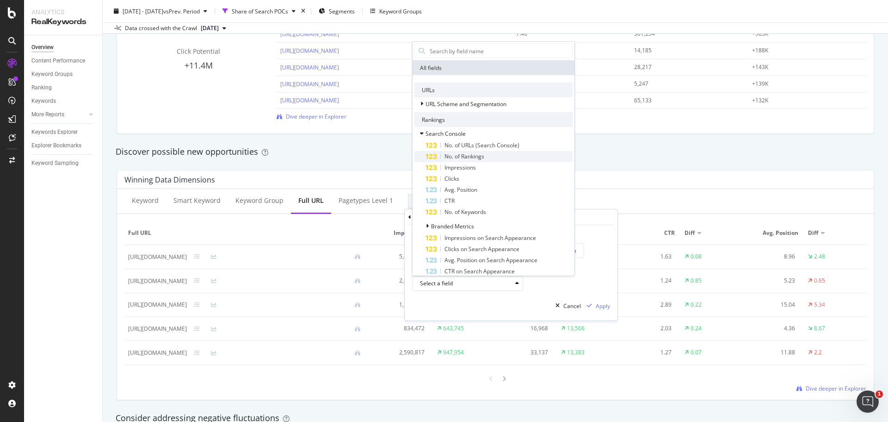
click at [458, 154] on span "No. of Rankings" at bounding box center [465, 156] width 40 height 8
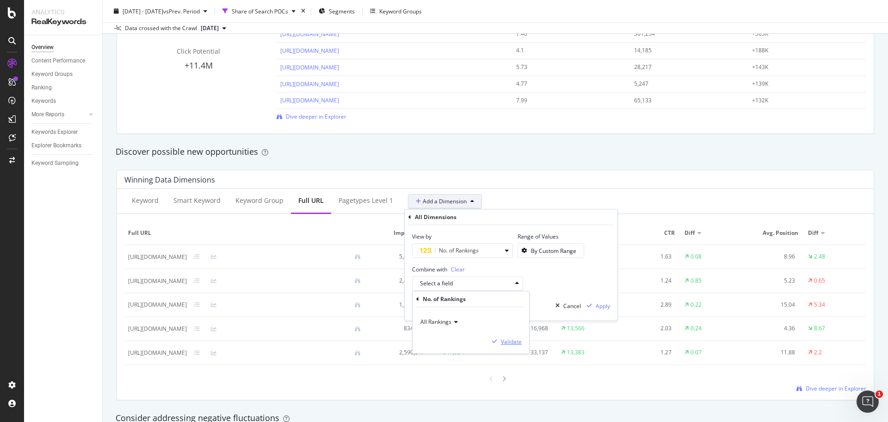
click at [510, 343] on div "Validate" at bounding box center [511, 341] width 21 height 8
click at [565, 286] on div "By Power of 10" at bounding box center [550, 283] width 38 height 8
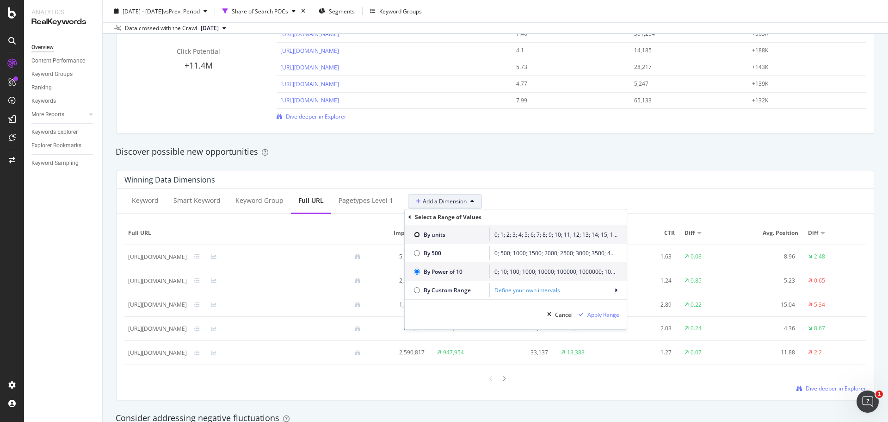
click at [419, 236] on input "radio" at bounding box center [417, 234] width 6 height 6
radio input "true"
radio input "false"
click at [597, 315] on div "Apply Range" at bounding box center [604, 315] width 32 height 8
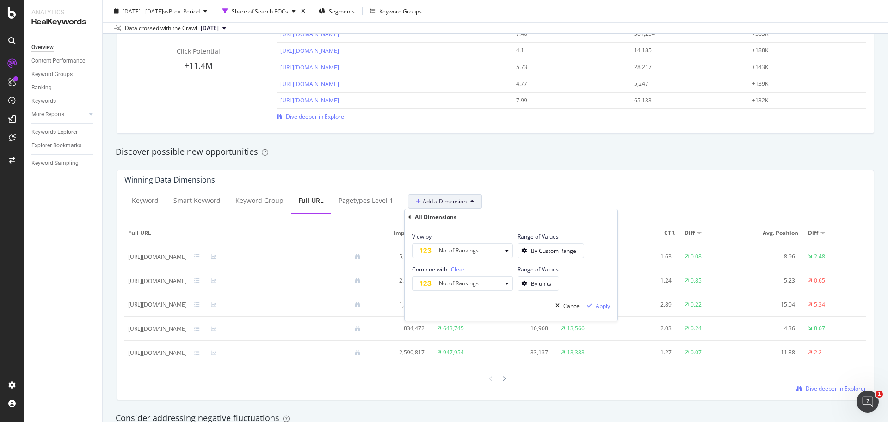
click at [603, 306] on div "Apply" at bounding box center [603, 306] width 14 height 8
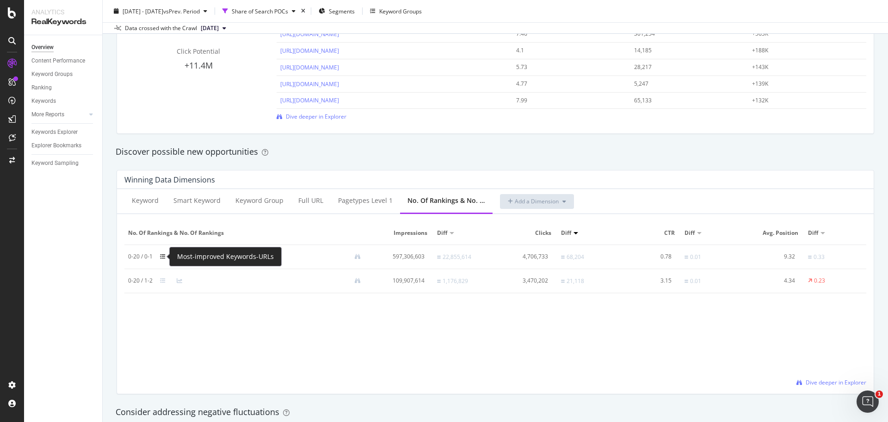
click at [163, 257] on icon at bounding box center [163, 257] width 6 height 6
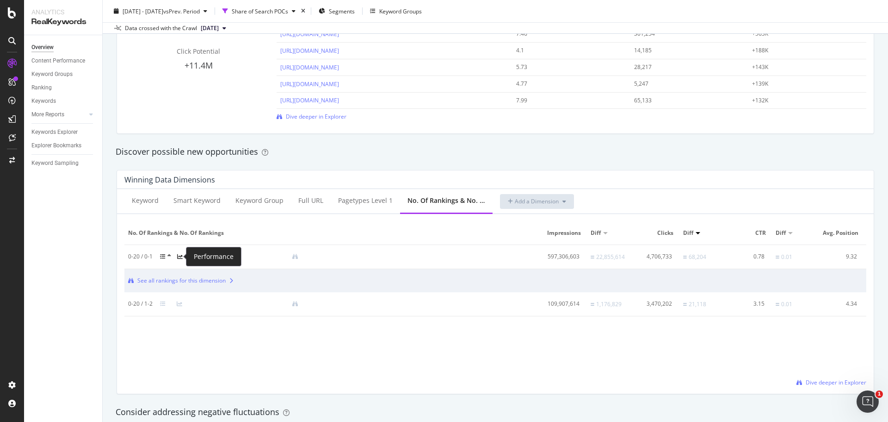
click at [180, 256] on icon at bounding box center [180, 257] width 6 height 6
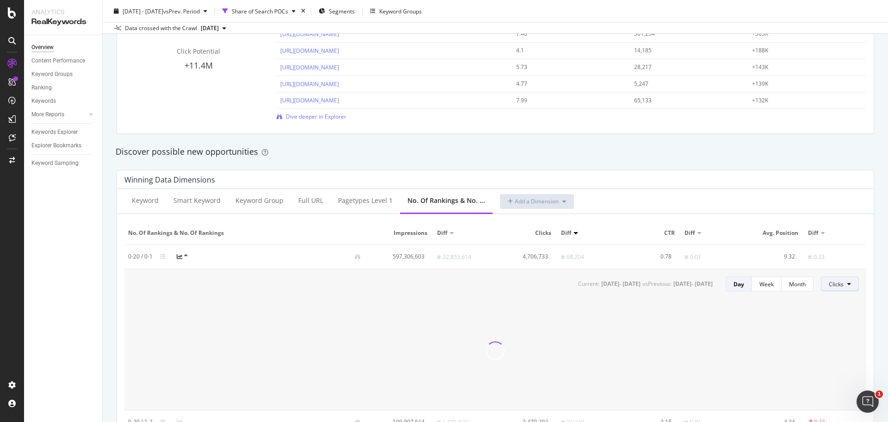
click at [833, 283] on span "Clicks" at bounding box center [836, 284] width 15 height 8
click at [834, 285] on span "Clicks" at bounding box center [836, 284] width 15 height 8
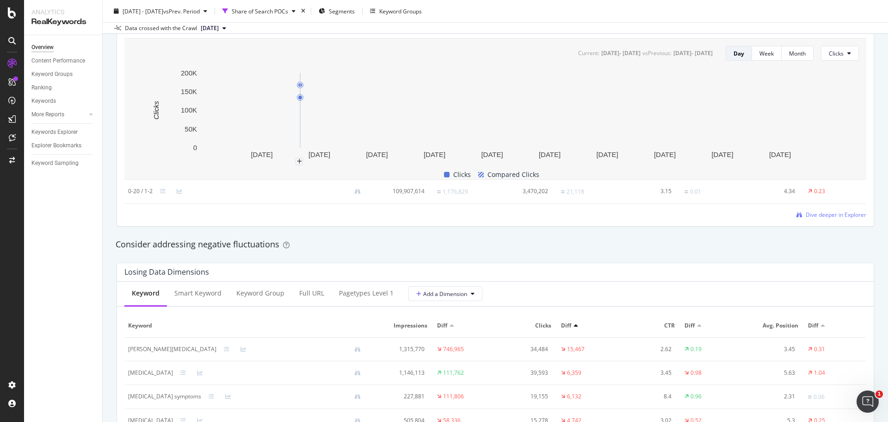
scroll to position [932, 0]
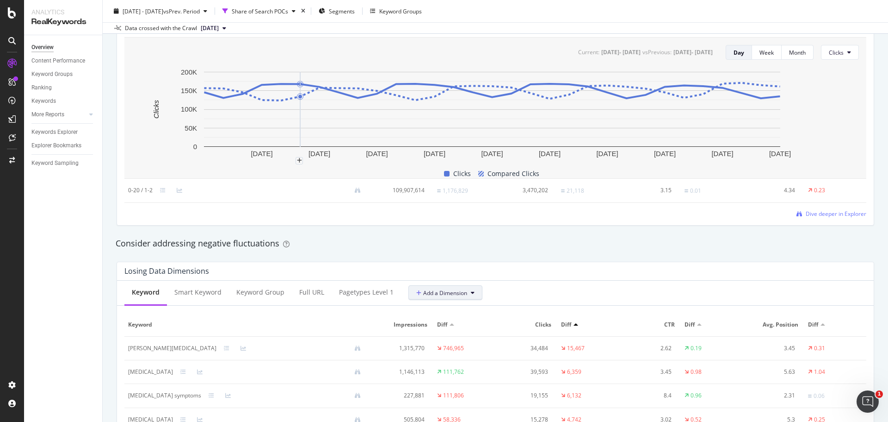
click at [448, 296] on span "Add a Dimension" at bounding box center [441, 293] width 51 height 8
click at [442, 361] on span "All Dimensions" at bounding box center [431, 359] width 38 height 8
click at [472, 338] on div "Select a field" at bounding box center [471, 341] width 103 height 13
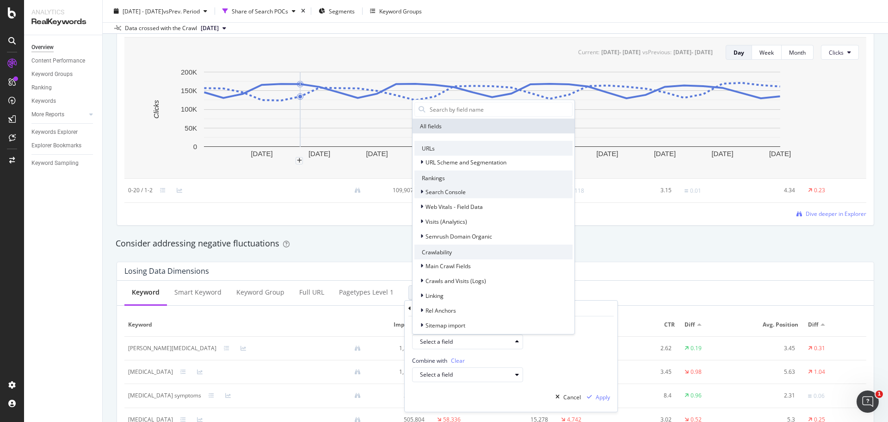
click at [450, 193] on span "Search Console" at bounding box center [446, 192] width 40 height 8
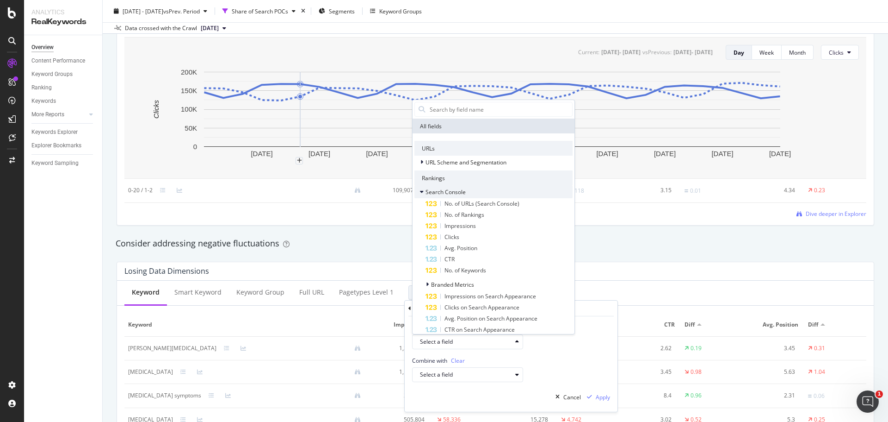
click at [450, 193] on span "Search Console" at bounding box center [446, 192] width 40 height 8
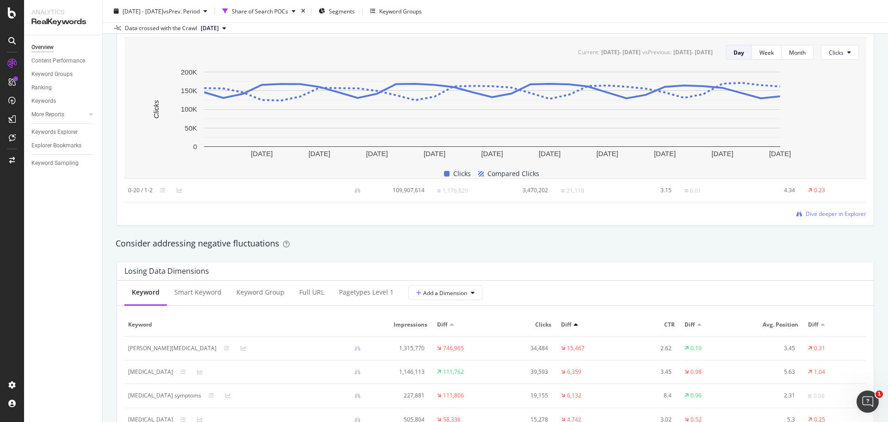
click at [607, 221] on div "Keyword Smart Keyword Keyword Group Full URL pagetypes Level 1 No. of Rankings …" at bounding box center [495, 90] width 757 height 267
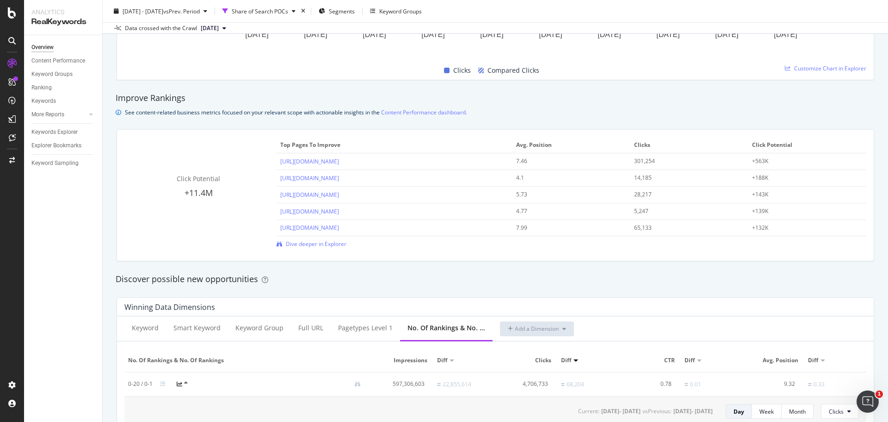
scroll to position [516, 0]
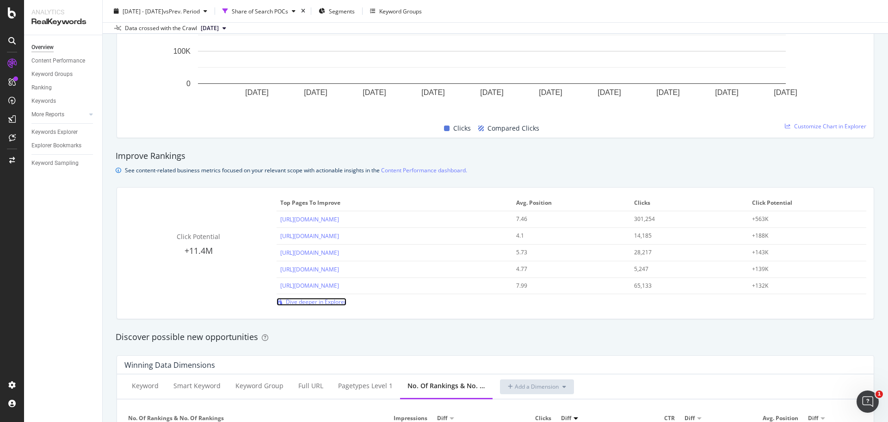
click at [314, 301] on span "Dive deeper in Explorer" at bounding box center [316, 302] width 61 height 8
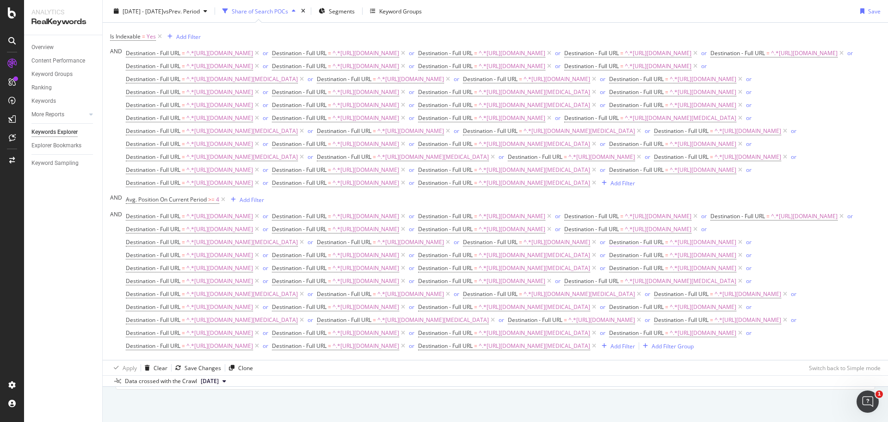
scroll to position [156, 0]
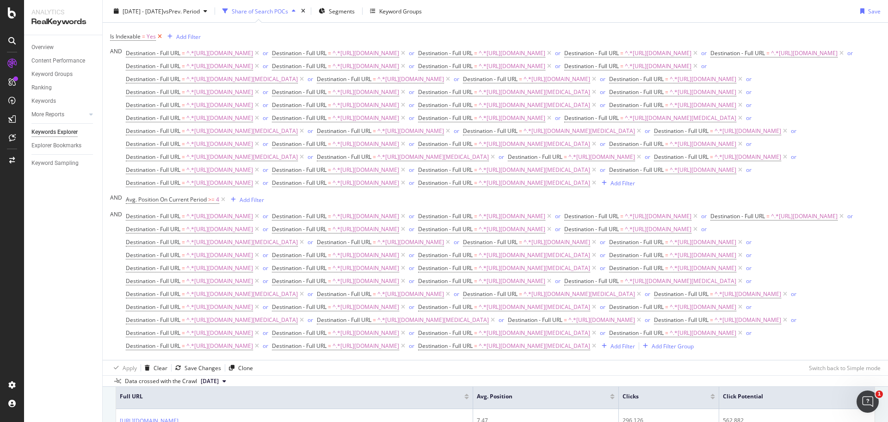
click at [160, 36] on icon at bounding box center [160, 36] width 8 height 9
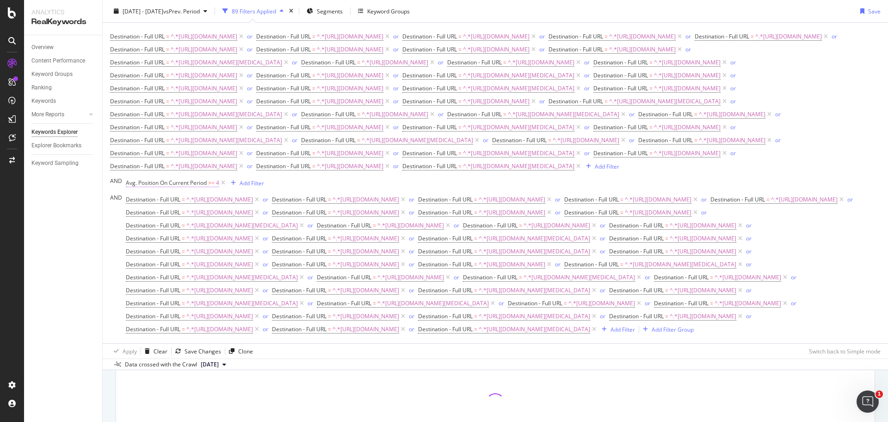
click at [216, 187] on span "Avg. Position On Current Period >= 4" at bounding box center [172, 183] width 93 height 8
click at [188, 365] on span "Greater than or equal to" at bounding box center [165, 366] width 62 height 8
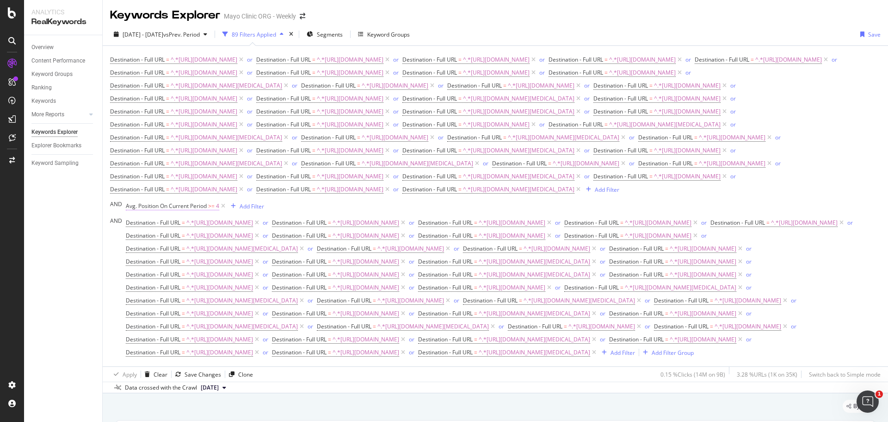
click at [217, 212] on span "4" at bounding box center [217, 205] width 3 height 13
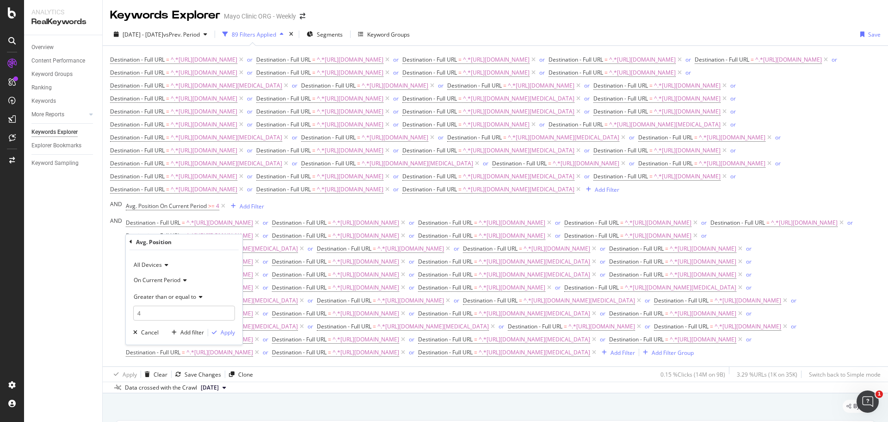
click at [197, 298] on icon at bounding box center [199, 297] width 6 height 6
click at [181, 349] on span "Less than or equal to" at bounding box center [165, 351] width 54 height 8
click at [162, 312] on input "4" at bounding box center [184, 312] width 102 height 15
type input "20"
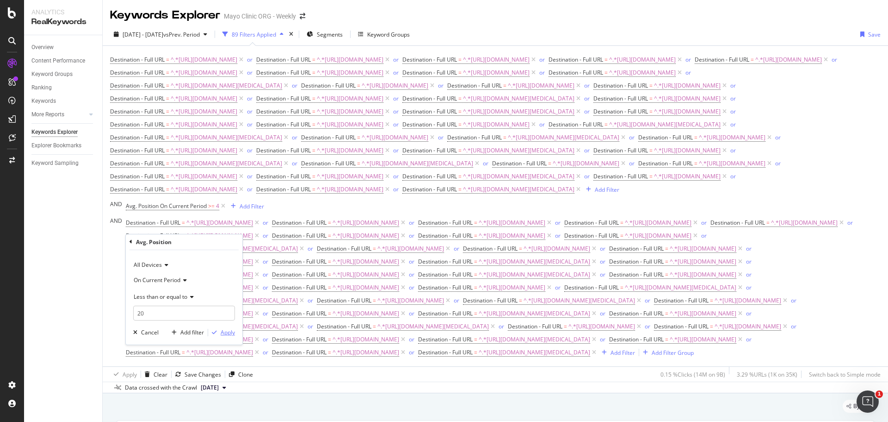
click at [228, 330] on div "Apply" at bounding box center [228, 332] width 14 height 8
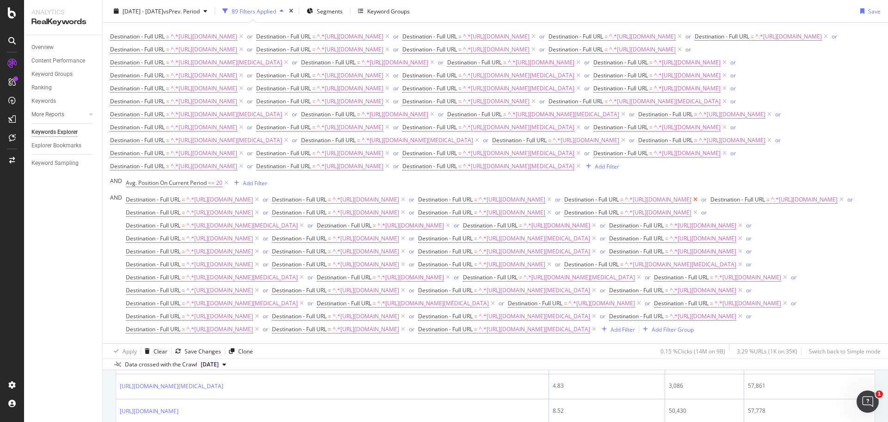
scroll to position [1007, 0]
click at [276, 12] on div "89 Filters Applied" at bounding box center [254, 11] width 44 height 8
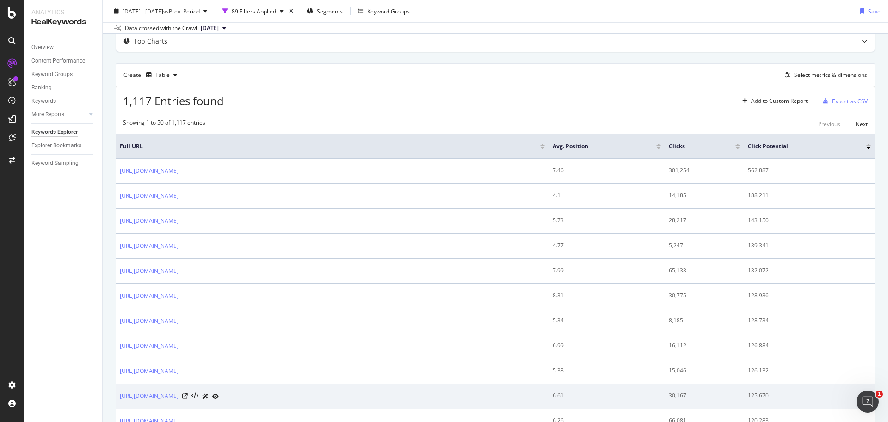
scroll to position [0, 0]
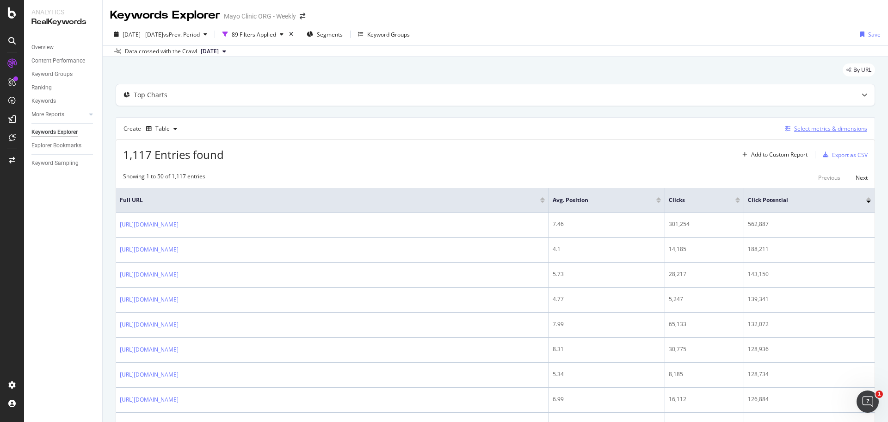
click at [811, 128] on div "Select metrics & dimensions" at bounding box center [831, 128] width 73 height 8
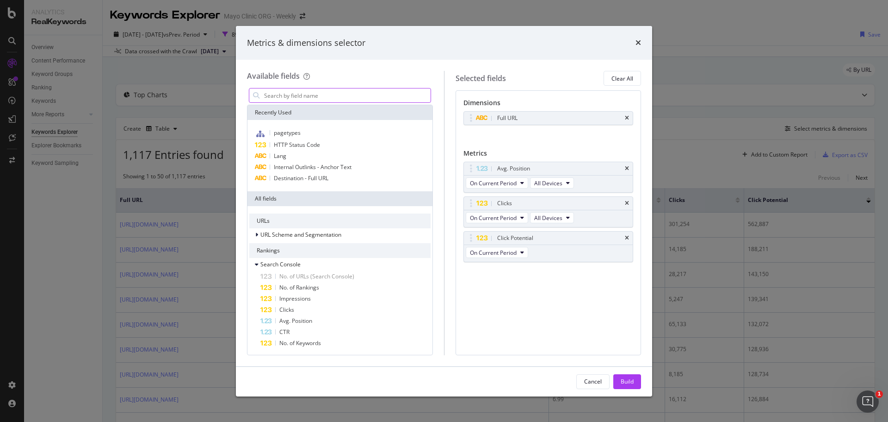
click at [300, 99] on input "modal" at bounding box center [347, 95] width 168 height 14
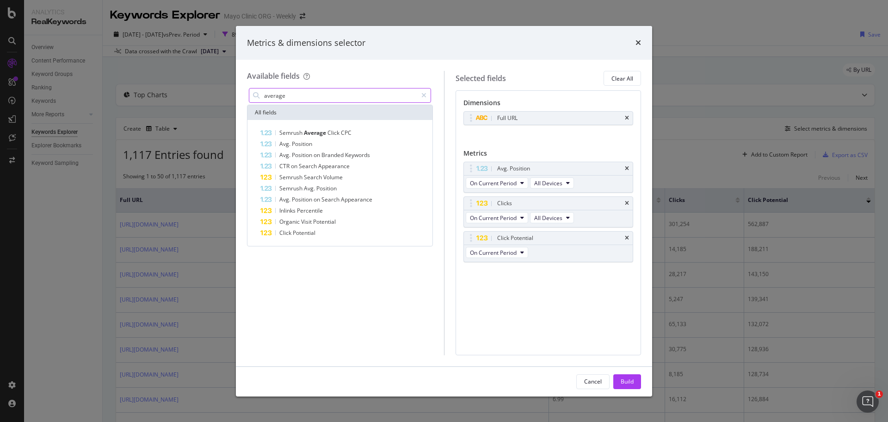
click at [303, 98] on input "average" at bounding box center [340, 95] width 154 height 14
type input "#"
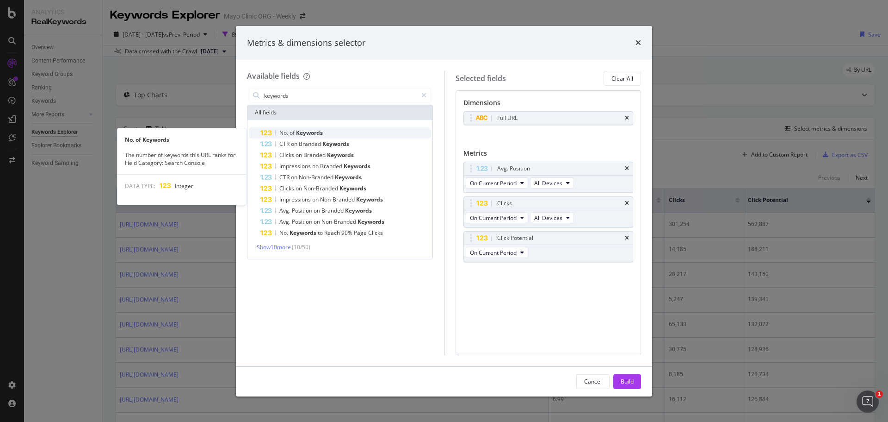
type input "keywords"
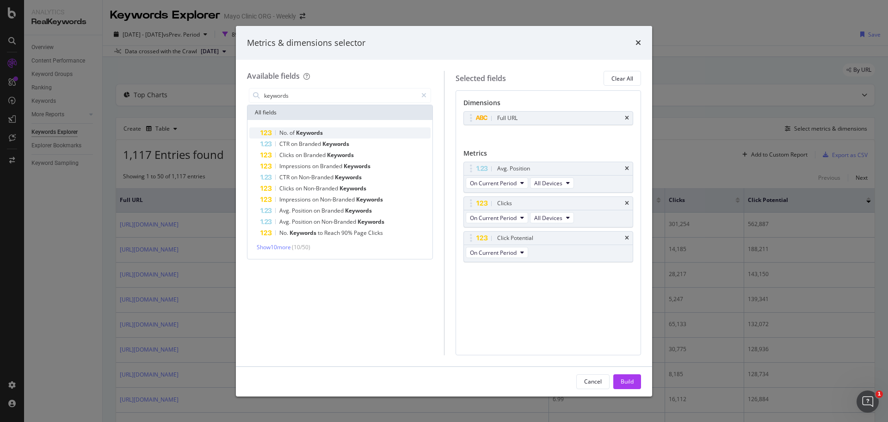
click at [304, 132] on span "Keywords" at bounding box center [309, 133] width 27 height 8
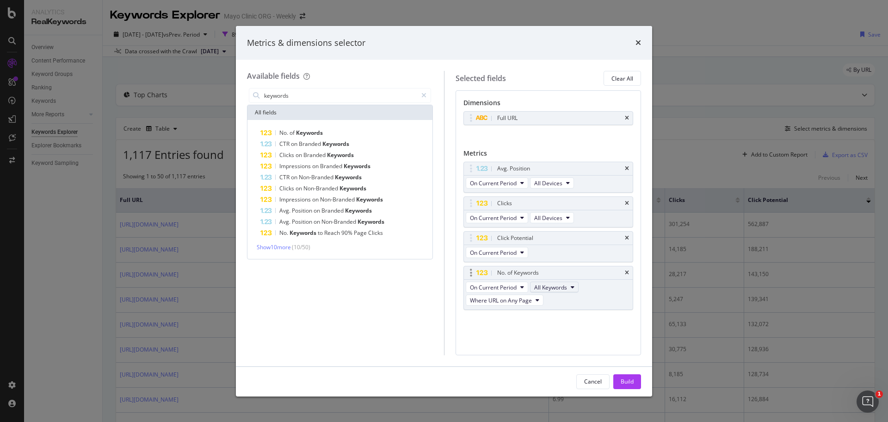
click at [569, 288] on button "All Keywords" at bounding box center [554, 286] width 49 height 11
click at [538, 298] on icon "modal" at bounding box center [538, 300] width 4 height 6
click at [526, 331] on span "Where URL on Page 1" at bounding box center [506, 333] width 64 height 8
click at [528, 298] on button "Where URL on Page 1" at bounding box center [501, 299] width 71 height 11
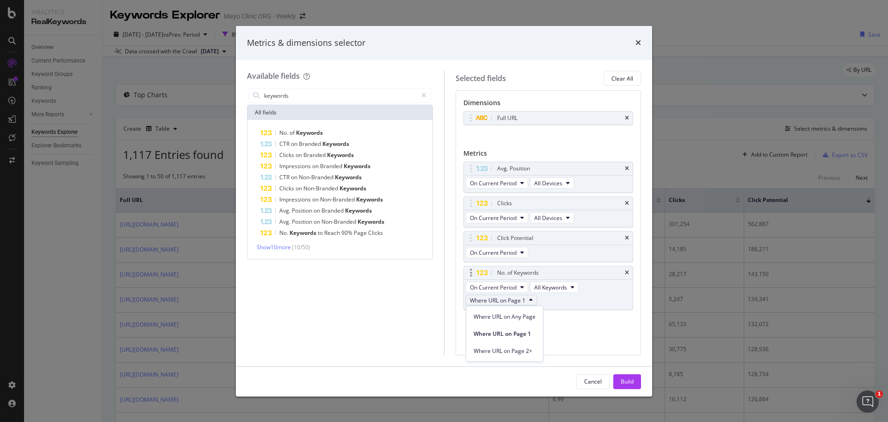
click at [528, 298] on button "Where URL on Page 1" at bounding box center [501, 299] width 71 height 11
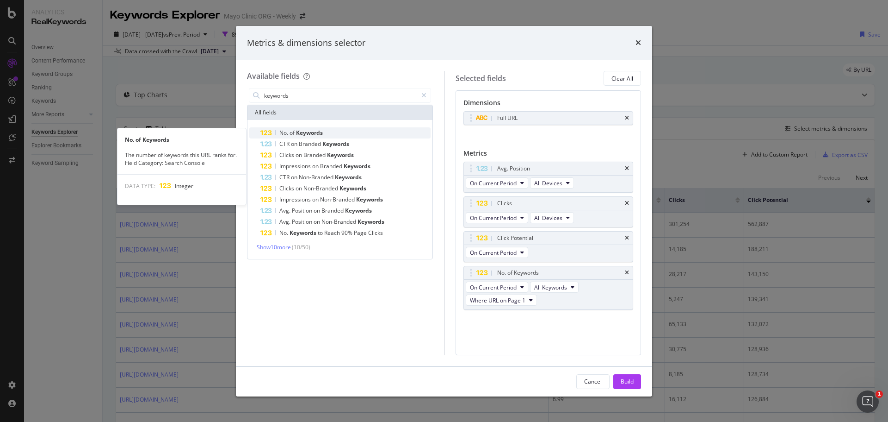
click at [291, 131] on span "of" at bounding box center [293, 133] width 6 height 8
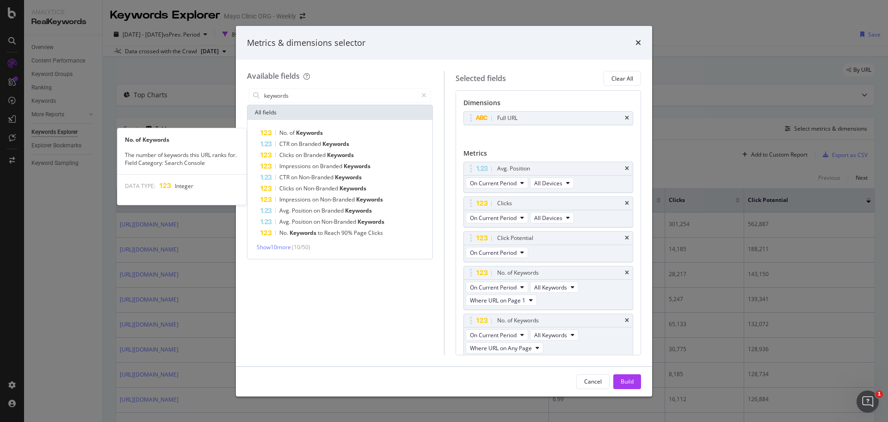
scroll to position [3, 0]
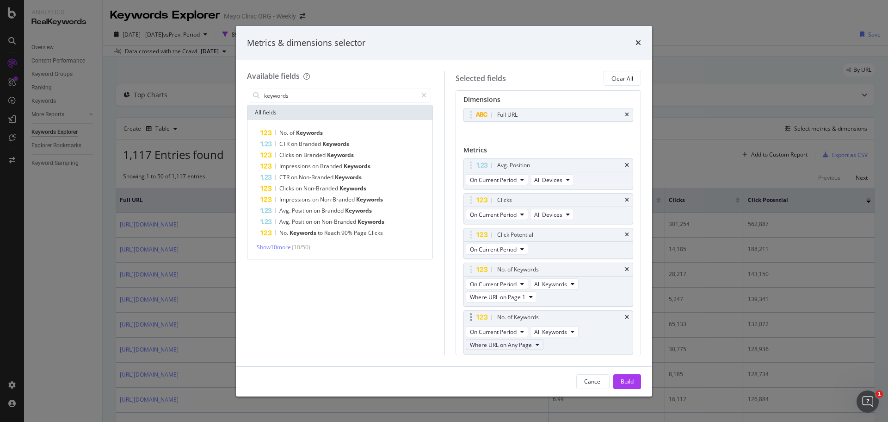
click at [542, 343] on button "Where URL on Any Page" at bounding box center [505, 344] width 78 height 11
click at [505, 393] on span "Where URL on Page 2+" at bounding box center [506, 395] width 64 height 8
click at [528, 348] on span "Where URL on Page 2+" at bounding box center [499, 345] width 59 height 8
click at [513, 395] on span "Where URL on Page 2+" at bounding box center [505, 395] width 62 height 8
click at [580, 366] on div "Cancel Build" at bounding box center [444, 381] width 416 height 30
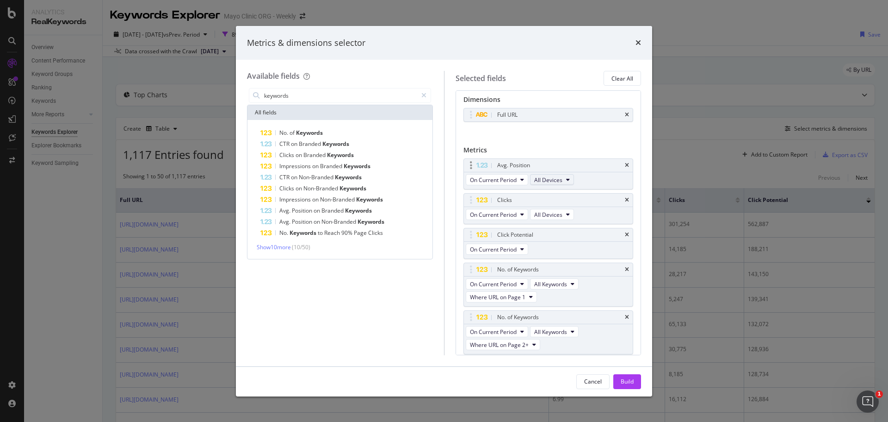
click at [554, 183] on span "All Devices" at bounding box center [548, 180] width 28 height 8
click at [509, 181] on span "On Current Period" at bounding box center [493, 180] width 47 height 8
click at [619, 378] on button "Build" at bounding box center [628, 381] width 28 height 15
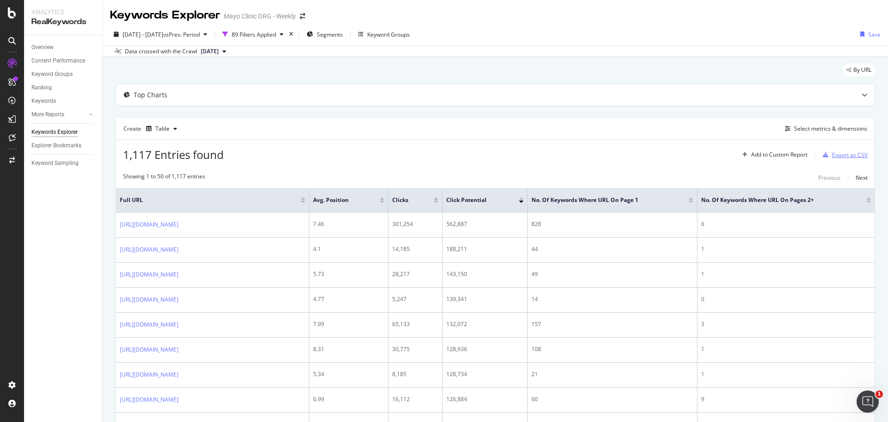
click at [840, 158] on div "Export as CSV" at bounding box center [850, 155] width 36 height 8
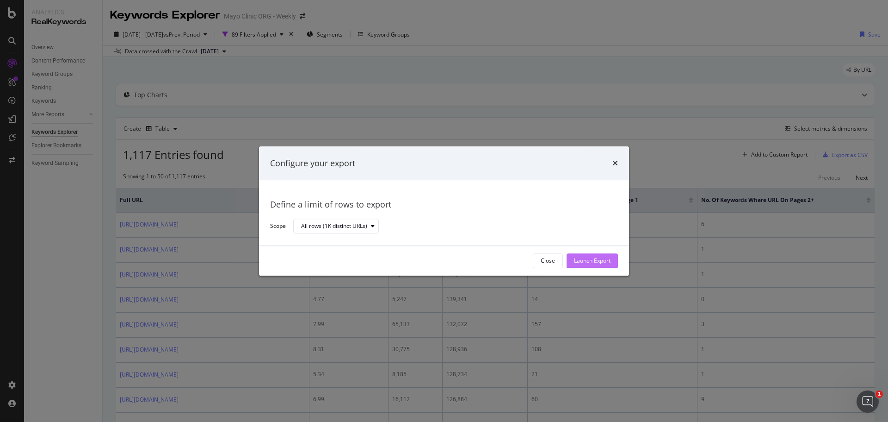
click at [595, 258] on div "Launch Export" at bounding box center [592, 261] width 37 height 8
